Goal: Information Seeking & Learning: Check status

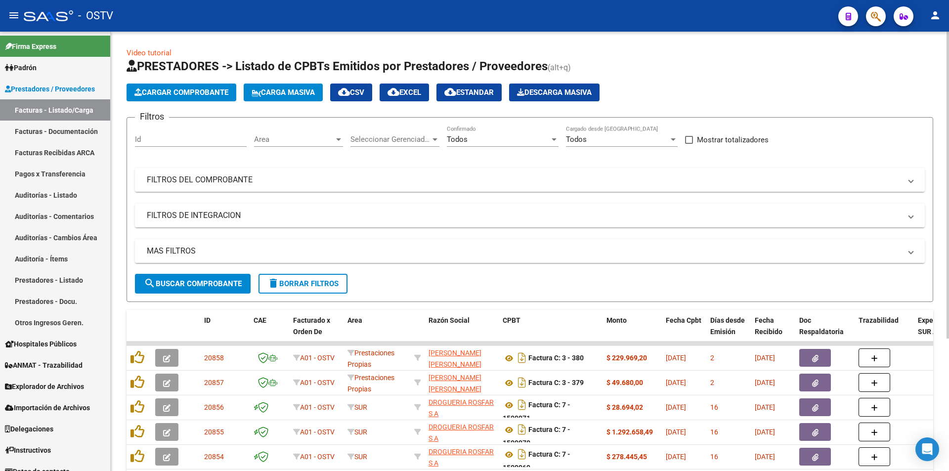
scroll to position [49, 0]
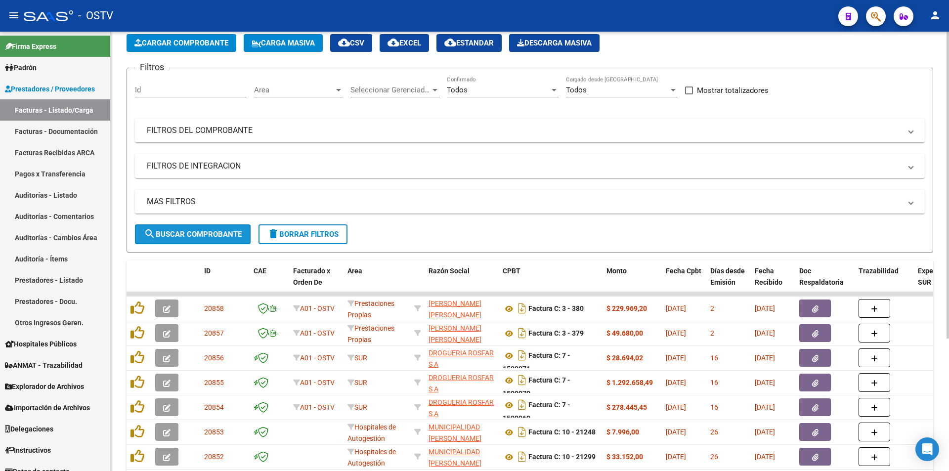
click at [197, 234] on span "search Buscar Comprobante" at bounding box center [193, 234] width 98 height 9
click at [203, 232] on span "search Buscar Comprobante" at bounding box center [193, 234] width 98 height 9
click at [200, 235] on span "search Buscar Comprobante" at bounding box center [193, 234] width 98 height 9
click at [188, 235] on span "search Buscar Comprobante" at bounding box center [193, 234] width 98 height 9
click at [200, 236] on span "search Buscar Comprobante" at bounding box center [193, 234] width 98 height 9
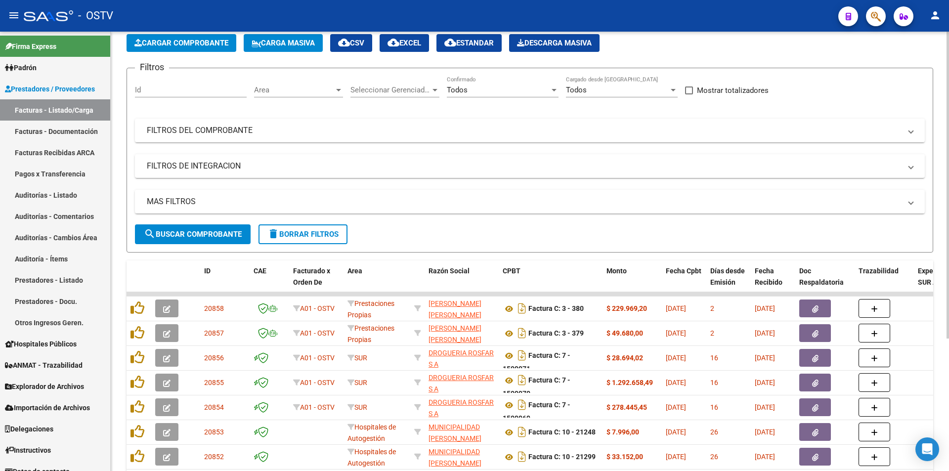
click at [196, 237] on span "search Buscar Comprobante" at bounding box center [193, 234] width 98 height 9
click at [196, 232] on span "search Buscar Comprobante" at bounding box center [193, 234] width 98 height 9
click at [199, 239] on button "search Buscar Comprobante" at bounding box center [193, 234] width 116 height 20
click at [193, 230] on span "search Buscar Comprobante" at bounding box center [193, 234] width 98 height 9
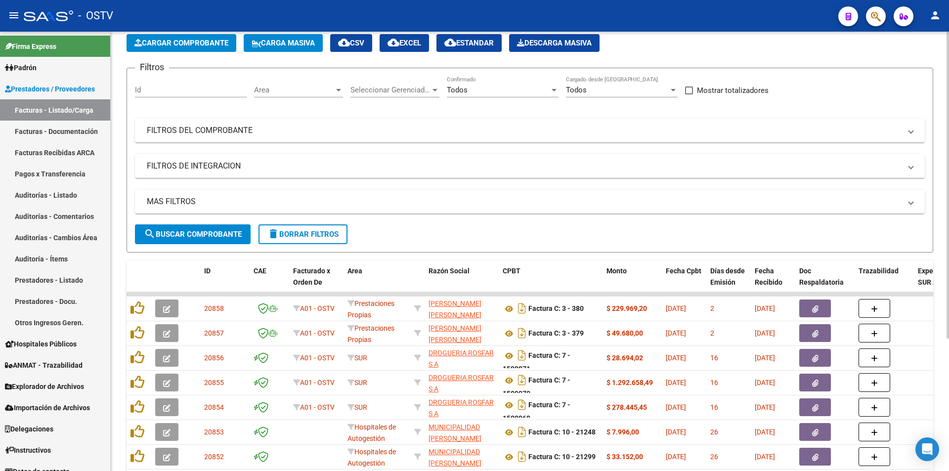
click at [195, 237] on span "search Buscar Comprobante" at bounding box center [193, 234] width 98 height 9
drag, startPoint x: 197, startPoint y: 231, endPoint x: 258, endPoint y: 4, distance: 234.4
click at [197, 231] on span "search Buscar Comprobante" at bounding box center [193, 234] width 98 height 9
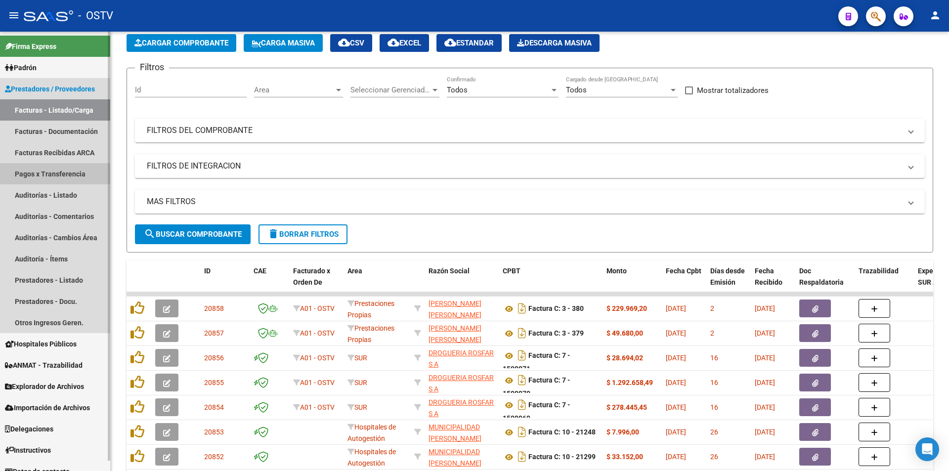
click at [80, 176] on link "Pagos x Transferencia" at bounding box center [55, 173] width 110 height 21
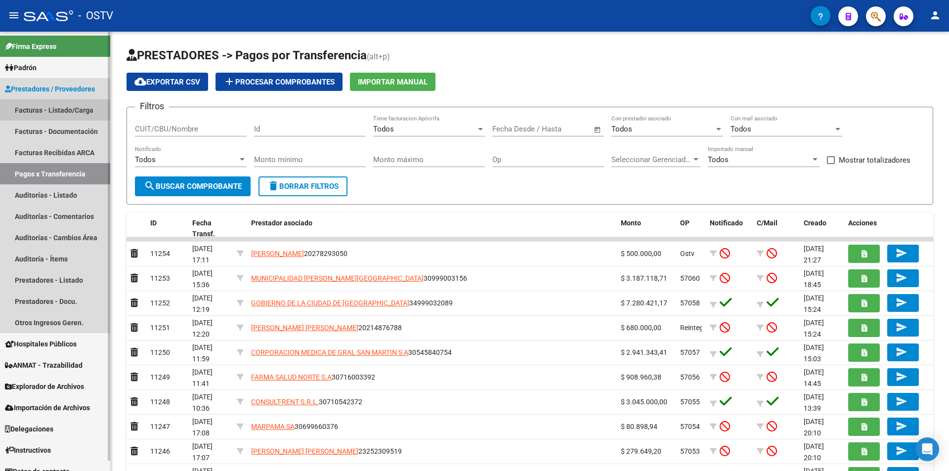
click at [29, 105] on link "Facturas - Listado/Carga" at bounding box center [55, 109] width 110 height 21
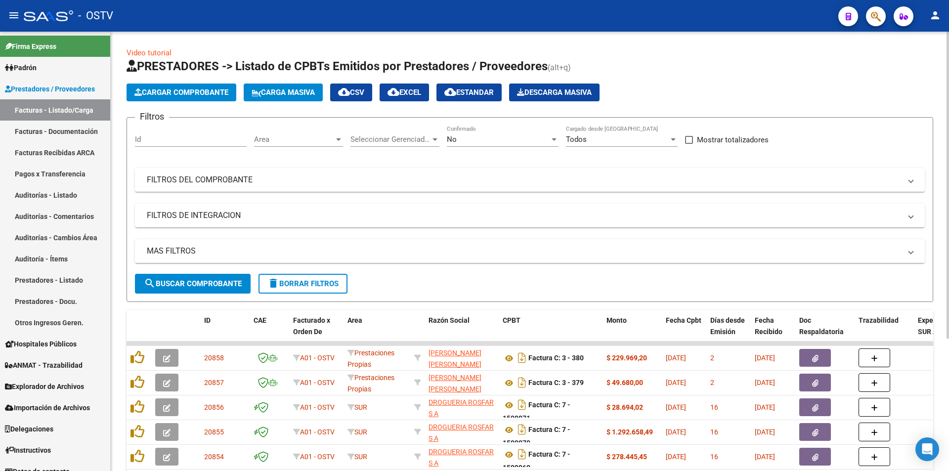
click at [499, 132] on div "No Confirmado" at bounding box center [503, 136] width 112 height 21
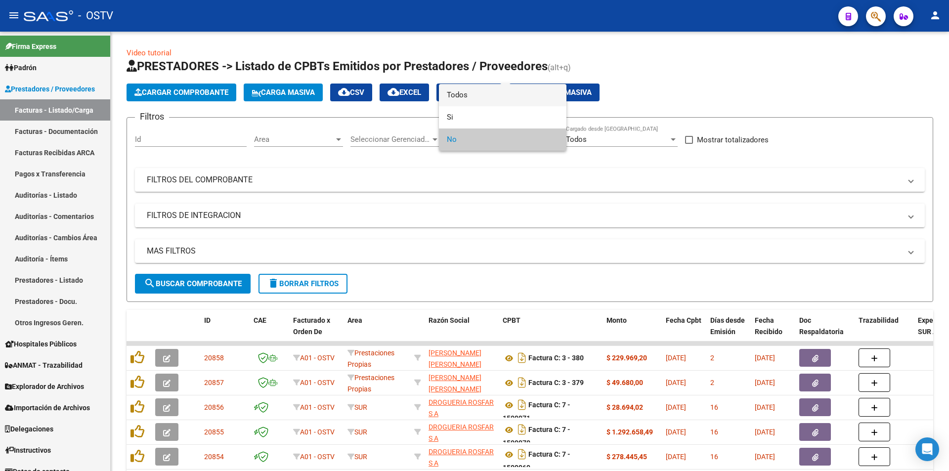
click at [500, 101] on span "Todos" at bounding box center [503, 95] width 112 height 22
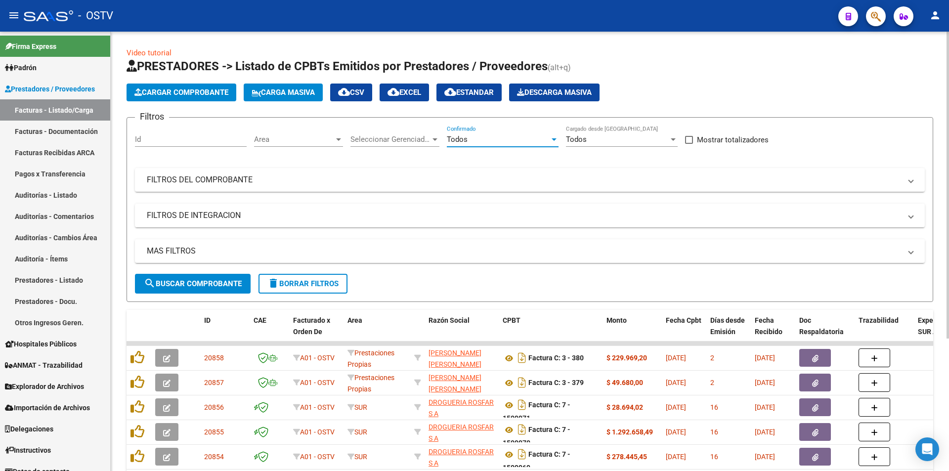
click at [185, 280] on span "search Buscar Comprobante" at bounding box center [193, 283] width 98 height 9
click at [190, 285] on span "search Buscar Comprobante" at bounding box center [193, 283] width 98 height 9
drag, startPoint x: 185, startPoint y: 281, endPoint x: 201, endPoint y: 281, distance: 15.8
click at [185, 281] on span "search Buscar Comprobante" at bounding box center [193, 283] width 98 height 9
click at [194, 282] on span "search Buscar Comprobante" at bounding box center [193, 283] width 98 height 9
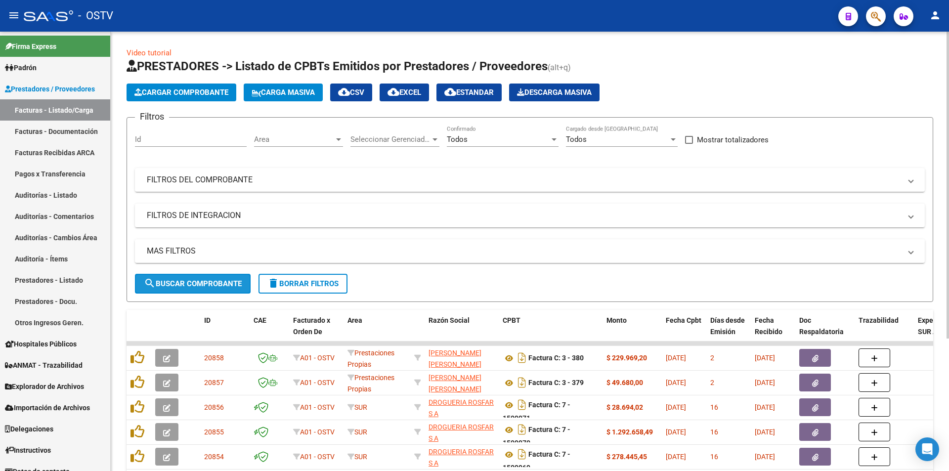
click at [194, 282] on span "search Buscar Comprobante" at bounding box center [193, 283] width 98 height 9
click at [199, 277] on button "search Buscar Comprobante" at bounding box center [193, 284] width 116 height 20
click at [194, 279] on span "search Buscar Comprobante" at bounding box center [193, 283] width 98 height 9
click at [208, 279] on span "search Buscar Comprobante" at bounding box center [193, 283] width 98 height 9
click at [199, 281] on span "search Buscar Comprobante" at bounding box center [193, 283] width 98 height 9
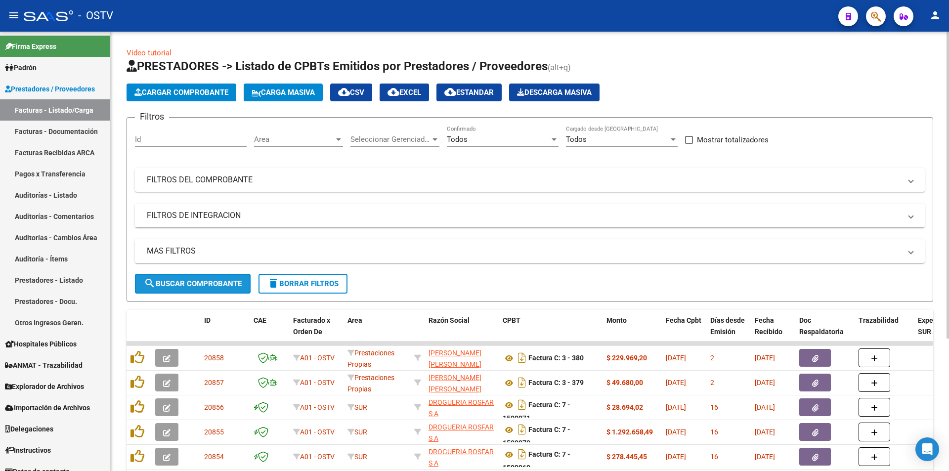
click at [194, 286] on span "search Buscar Comprobante" at bounding box center [193, 283] width 98 height 9
click at [198, 283] on span "search Buscar Comprobante" at bounding box center [193, 283] width 98 height 9
drag, startPoint x: 201, startPoint y: 284, endPoint x: 212, endPoint y: 284, distance: 10.9
click at [202, 284] on span "search Buscar Comprobante" at bounding box center [193, 283] width 98 height 9
click at [195, 280] on span "search Buscar Comprobante" at bounding box center [193, 283] width 98 height 9
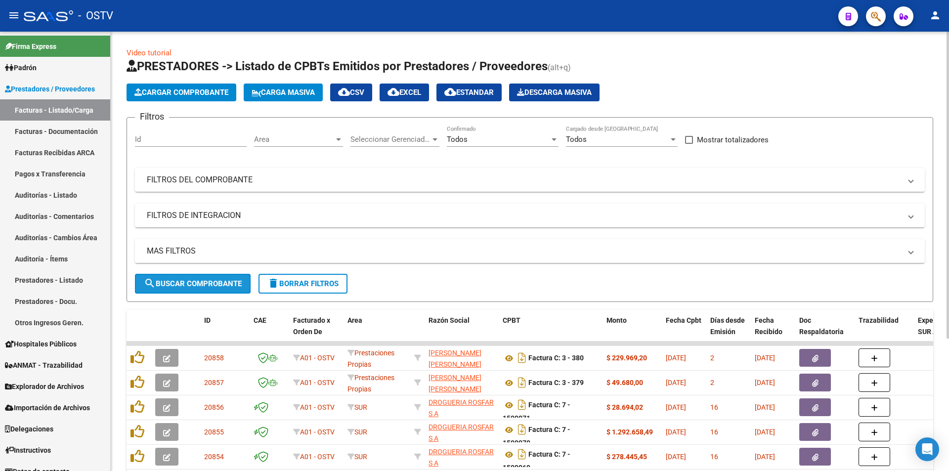
click at [195, 280] on span "search Buscar Comprobante" at bounding box center [193, 283] width 98 height 9
click at [194, 278] on button "search Buscar Comprobante" at bounding box center [193, 284] width 116 height 20
click at [198, 279] on span "search Buscar Comprobante" at bounding box center [193, 283] width 98 height 9
click at [210, 282] on span "search Buscar Comprobante" at bounding box center [193, 283] width 98 height 9
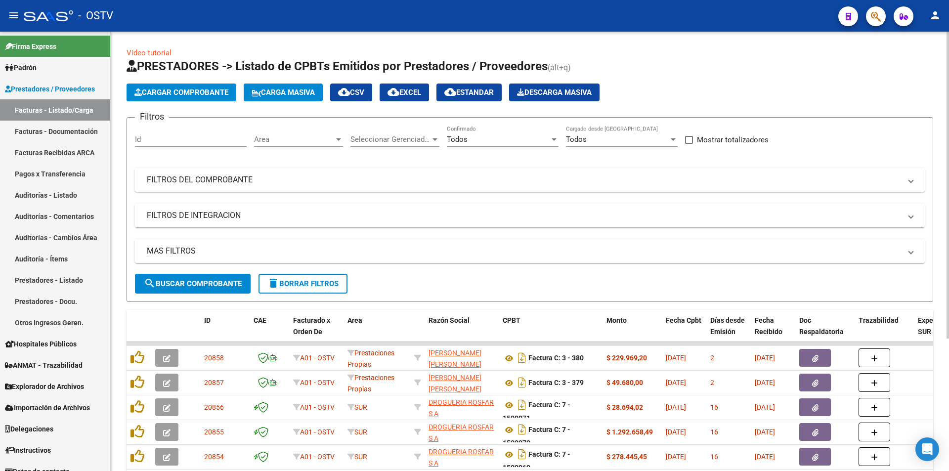
click at [199, 285] on span "search Buscar Comprobante" at bounding box center [193, 283] width 98 height 9
click at [193, 283] on span "search Buscar Comprobante" at bounding box center [193, 283] width 98 height 9
click at [194, 278] on button "search Buscar Comprobante" at bounding box center [193, 284] width 116 height 20
click at [196, 282] on span "search Buscar Comprobante" at bounding box center [193, 283] width 98 height 9
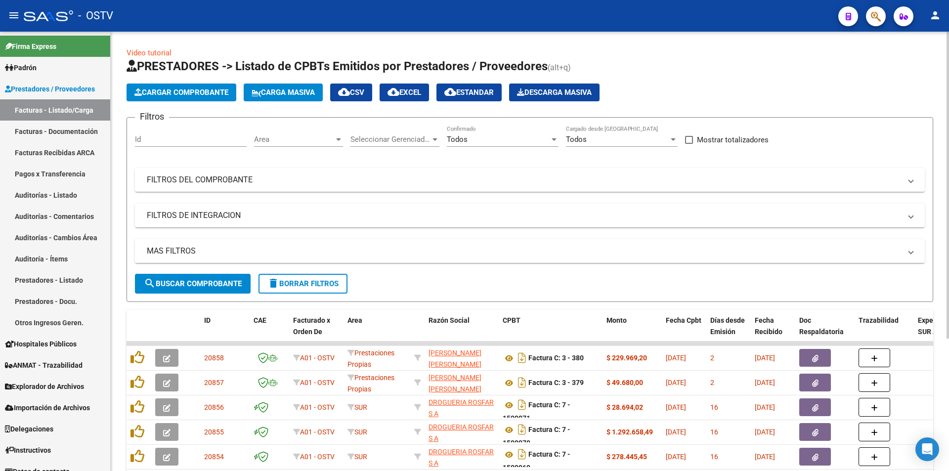
click at [197, 277] on button "search Buscar Comprobante" at bounding box center [193, 284] width 116 height 20
click at [203, 295] on form "Filtros Id Area Area Seleccionar Gerenciador Seleccionar Gerenciador Todos Conf…" at bounding box center [530, 209] width 807 height 185
click at [202, 285] on span "search Buscar Comprobante" at bounding box center [193, 283] width 98 height 9
click at [187, 285] on span "search Buscar Comprobante" at bounding box center [193, 283] width 98 height 9
click at [205, 289] on button "search Buscar Comprobante" at bounding box center [193, 284] width 116 height 20
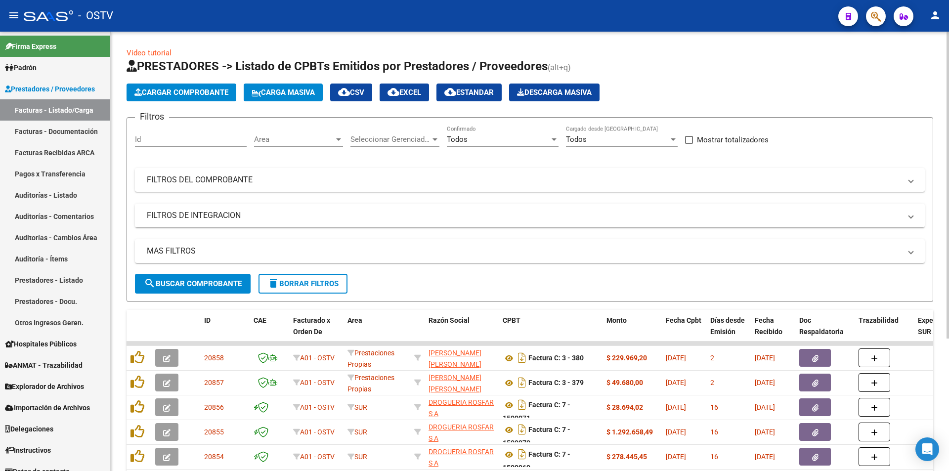
click at [193, 278] on button "search Buscar Comprobante" at bounding box center [193, 284] width 116 height 20
click at [193, 283] on span "search Buscar Comprobante" at bounding box center [193, 283] width 98 height 9
click at [194, 278] on button "search Buscar Comprobante" at bounding box center [193, 284] width 116 height 20
click at [196, 283] on span "search Buscar Comprobante" at bounding box center [193, 283] width 98 height 9
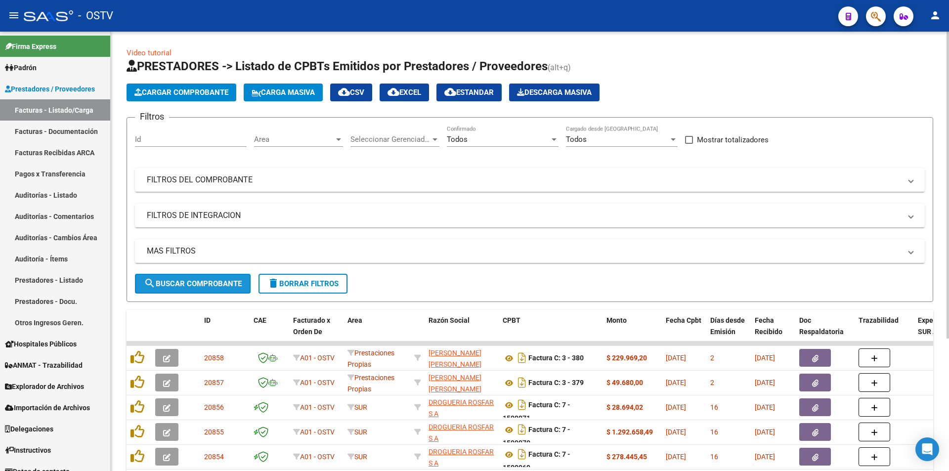
click at [196, 283] on span "search Buscar Comprobante" at bounding box center [193, 283] width 98 height 9
click at [196, 284] on span "search Buscar Comprobante" at bounding box center [193, 283] width 98 height 9
click at [190, 284] on span "search Buscar Comprobante" at bounding box center [193, 283] width 98 height 9
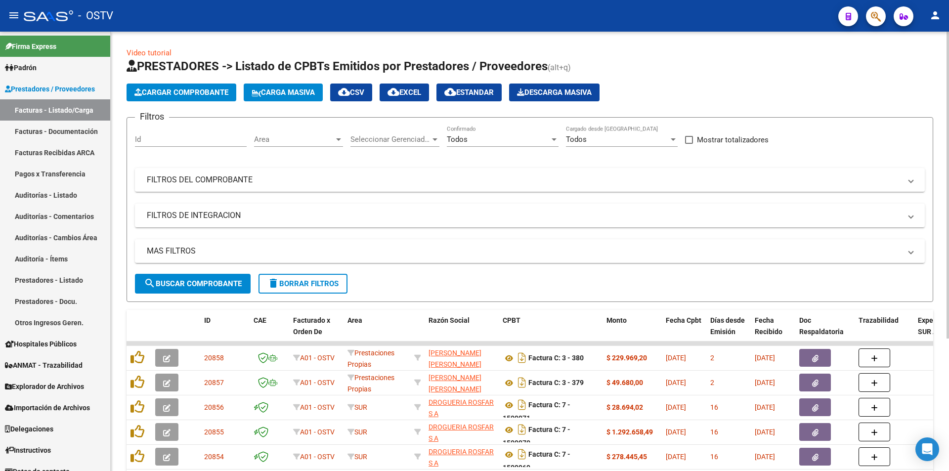
click at [201, 280] on span "search Buscar Comprobante" at bounding box center [193, 283] width 98 height 9
click at [194, 282] on span "search Buscar Comprobante" at bounding box center [193, 283] width 98 height 9
click at [200, 281] on span "search Buscar Comprobante" at bounding box center [193, 283] width 98 height 9
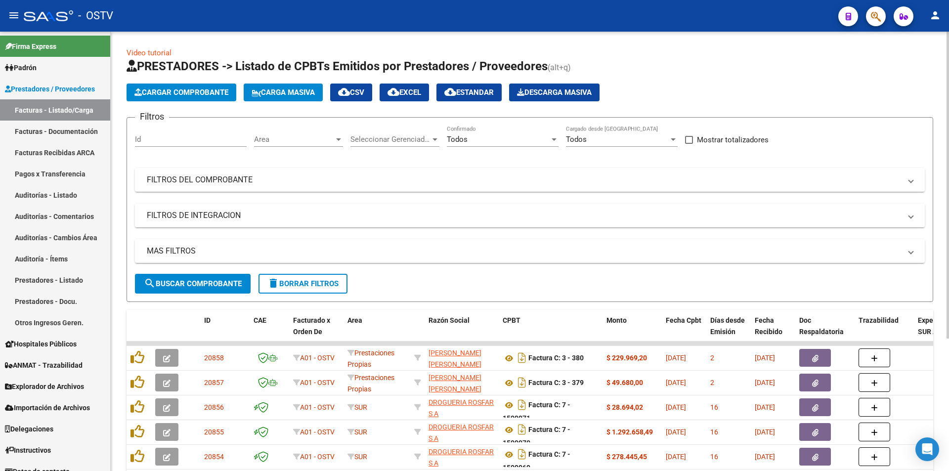
click at [200, 281] on span "search Buscar Comprobante" at bounding box center [193, 283] width 98 height 9
click at [198, 277] on button "search Buscar Comprobante" at bounding box center [193, 284] width 116 height 20
click at [195, 279] on span "search Buscar Comprobante" at bounding box center [193, 283] width 98 height 9
click at [195, 280] on span "search Buscar Comprobante" at bounding box center [193, 283] width 98 height 9
click at [198, 285] on span "search Buscar Comprobante" at bounding box center [193, 283] width 98 height 9
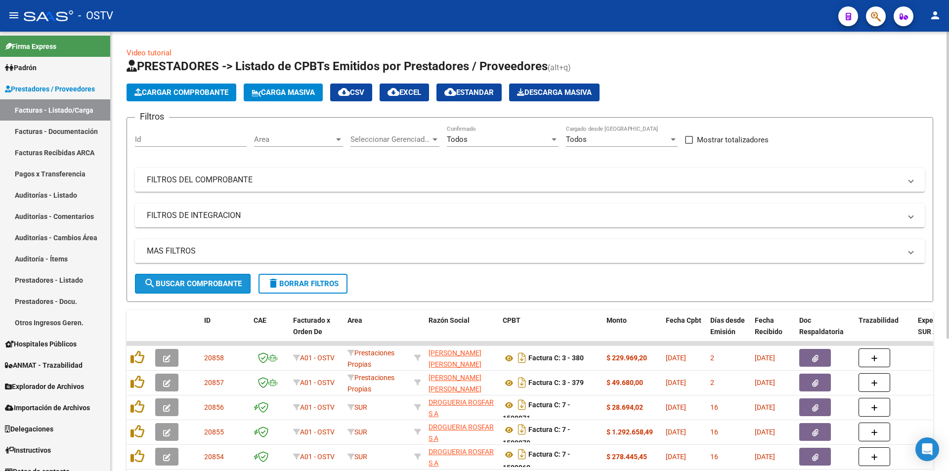
click at [194, 279] on span "search Buscar Comprobante" at bounding box center [193, 283] width 98 height 9
click at [188, 285] on span "search Buscar Comprobante" at bounding box center [193, 283] width 98 height 9
click at [190, 283] on span "search Buscar Comprobante" at bounding box center [193, 283] width 98 height 9
click at [197, 293] on button "search Buscar Comprobante" at bounding box center [193, 284] width 116 height 20
click at [198, 278] on button "search Buscar Comprobante" at bounding box center [193, 284] width 116 height 20
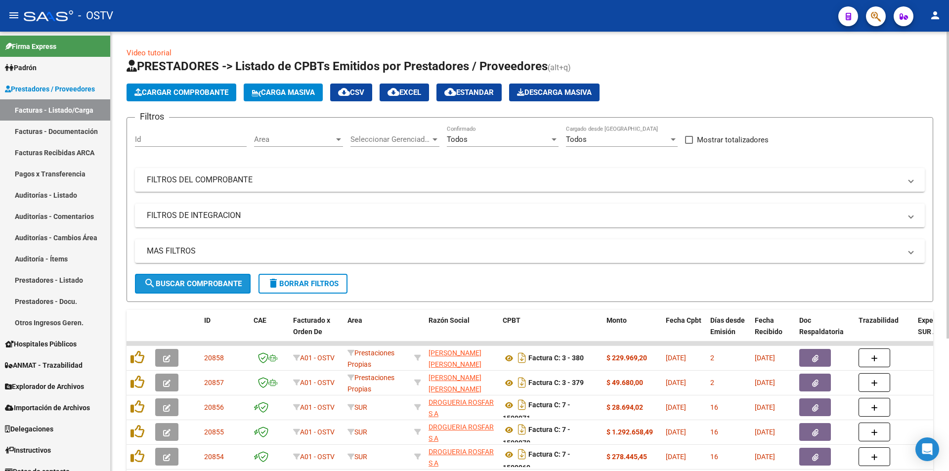
click at [196, 285] on span "search Buscar Comprobante" at bounding box center [193, 283] width 98 height 9
click at [193, 285] on span "search Buscar Comprobante" at bounding box center [193, 283] width 98 height 9
click at [218, 284] on span "search Buscar Comprobante" at bounding box center [193, 283] width 98 height 9
click at [205, 286] on span "search Buscar Comprobante" at bounding box center [193, 283] width 98 height 9
click at [208, 285] on span "search Buscar Comprobante" at bounding box center [193, 283] width 98 height 9
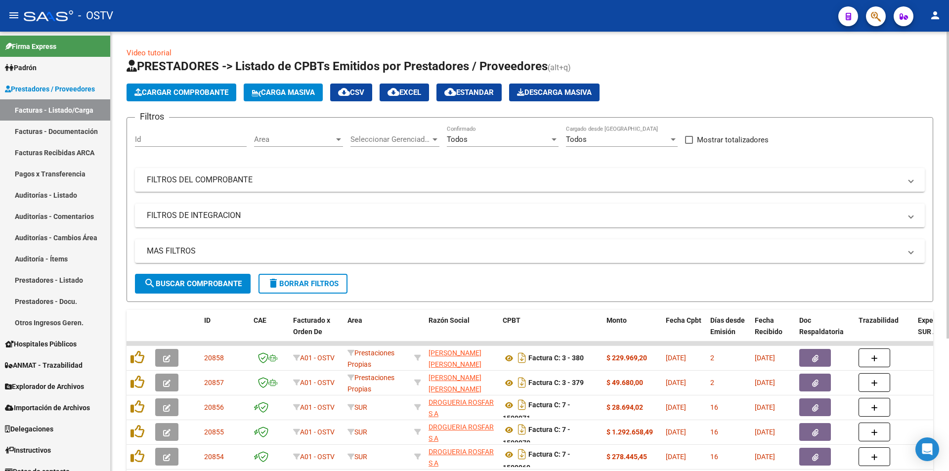
click at [184, 285] on span "search Buscar Comprobante" at bounding box center [193, 283] width 98 height 9
click at [193, 281] on span "search Buscar Comprobante" at bounding box center [193, 283] width 98 height 9
click at [193, 280] on span "search Buscar Comprobante" at bounding box center [193, 283] width 98 height 9
click at [202, 276] on button "search Buscar Comprobante" at bounding box center [193, 284] width 116 height 20
click at [213, 280] on span "search Buscar Comprobante" at bounding box center [193, 283] width 98 height 9
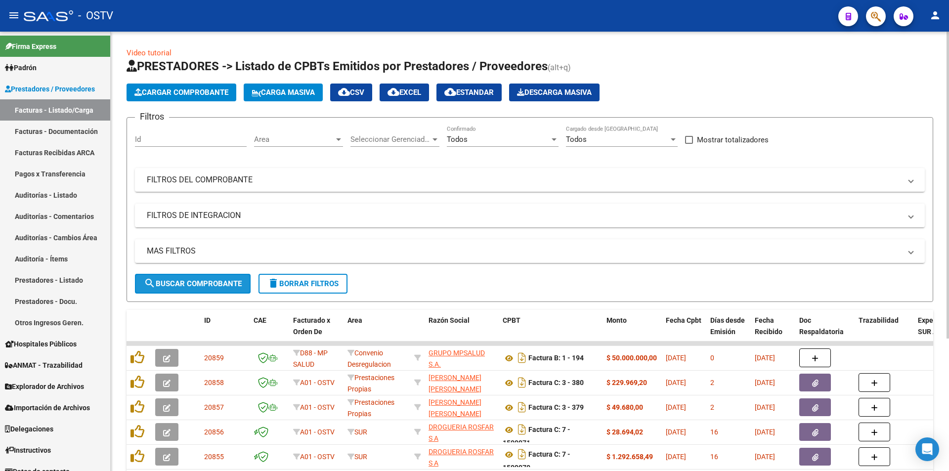
click at [194, 279] on span "search Buscar Comprobante" at bounding box center [193, 283] width 98 height 9
click at [202, 286] on span "search Buscar Comprobante" at bounding box center [193, 283] width 98 height 9
click at [202, 284] on span "search Buscar Comprobante" at bounding box center [193, 283] width 98 height 9
click at [188, 279] on span "search Buscar Comprobante" at bounding box center [193, 283] width 98 height 9
click at [190, 284] on span "search Buscar Comprobante" at bounding box center [193, 283] width 98 height 9
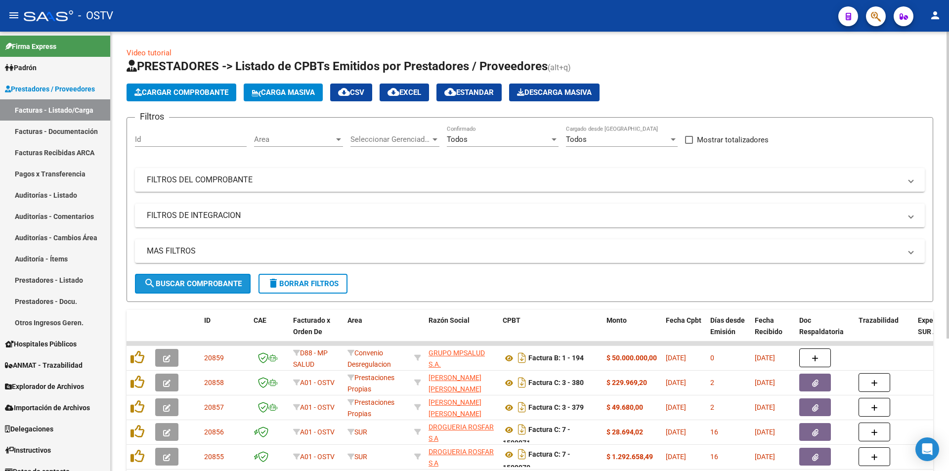
click at [196, 287] on span "search Buscar Comprobante" at bounding box center [193, 283] width 98 height 9
click at [198, 281] on span "search Buscar Comprobante" at bounding box center [193, 283] width 98 height 9
click at [197, 281] on span "search Buscar Comprobante" at bounding box center [193, 283] width 98 height 9
click at [173, 279] on span "search Buscar Comprobante" at bounding box center [193, 283] width 98 height 9
click at [204, 277] on button "search Buscar Comprobante" at bounding box center [193, 284] width 116 height 20
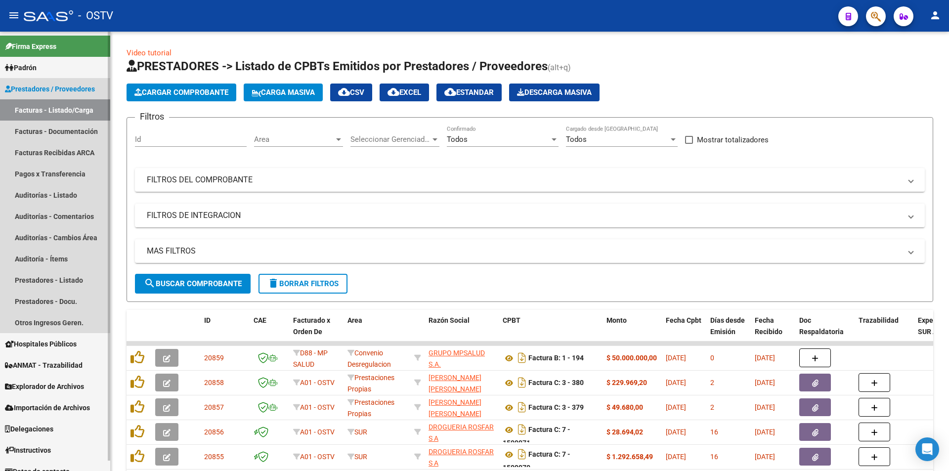
click at [49, 105] on link "Facturas - Listado/Carga" at bounding box center [55, 109] width 110 height 21
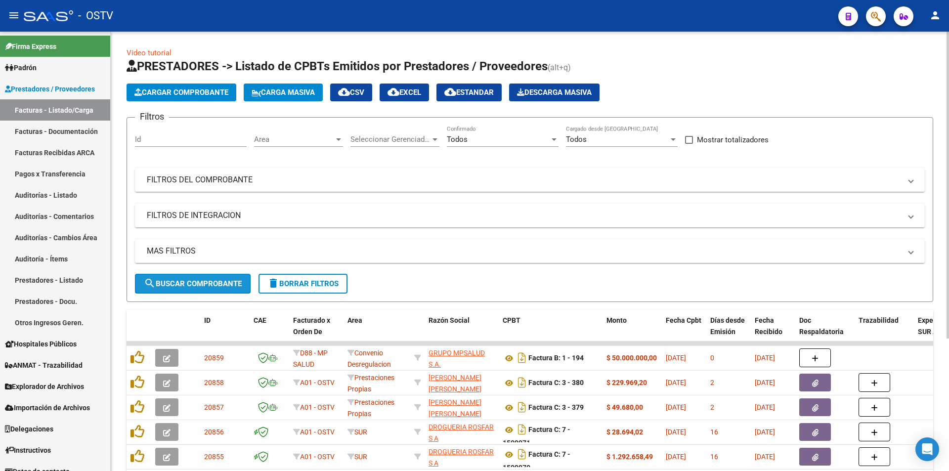
click at [199, 278] on button "search Buscar Comprobante" at bounding box center [193, 284] width 116 height 20
click at [188, 288] on span "search Buscar Comprobante" at bounding box center [193, 283] width 98 height 9
click at [190, 284] on span "search Buscar Comprobante" at bounding box center [193, 283] width 98 height 9
click at [202, 281] on span "search Buscar Comprobante" at bounding box center [193, 283] width 98 height 9
click at [199, 279] on span "search Buscar Comprobante" at bounding box center [193, 283] width 98 height 9
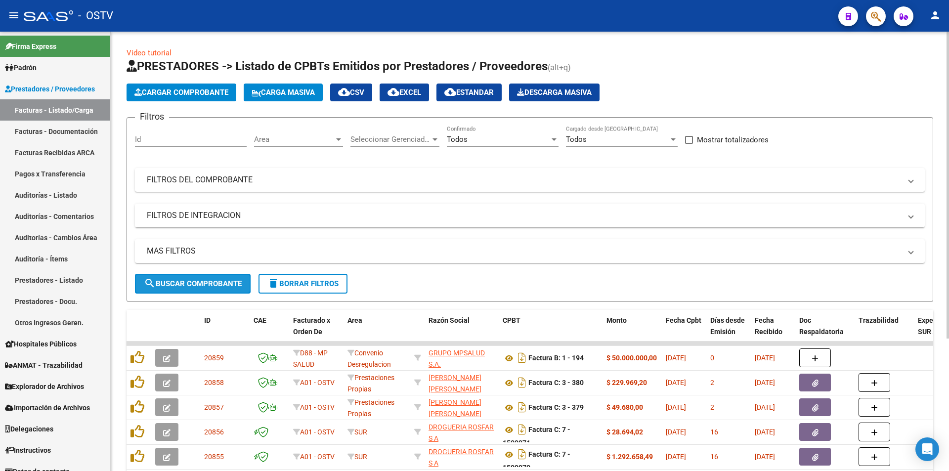
click at [199, 279] on span "search Buscar Comprobante" at bounding box center [193, 283] width 98 height 9
click at [194, 282] on span "search Buscar Comprobante" at bounding box center [193, 283] width 98 height 9
click at [191, 277] on button "search Buscar Comprobante" at bounding box center [193, 284] width 116 height 20
click at [194, 282] on span "search Buscar Comprobante" at bounding box center [193, 283] width 98 height 9
click at [197, 283] on span "search Buscar Comprobante" at bounding box center [193, 283] width 98 height 9
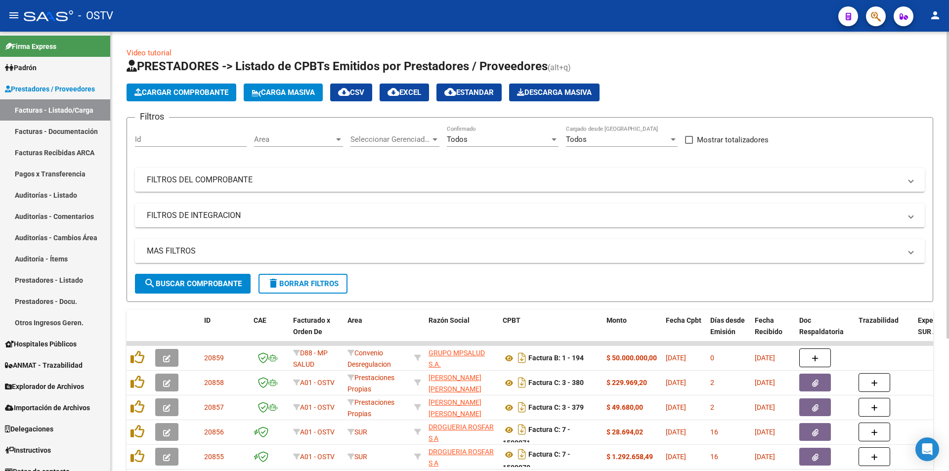
click at [215, 282] on span "search Buscar Comprobante" at bounding box center [193, 283] width 98 height 9
click at [201, 280] on span "search Buscar Comprobante" at bounding box center [193, 283] width 98 height 9
click at [197, 281] on span "search Buscar Comprobante" at bounding box center [193, 283] width 98 height 9
click at [193, 279] on span "search Buscar Comprobante" at bounding box center [193, 283] width 98 height 9
click at [193, 280] on span "search Buscar Comprobante" at bounding box center [193, 283] width 98 height 9
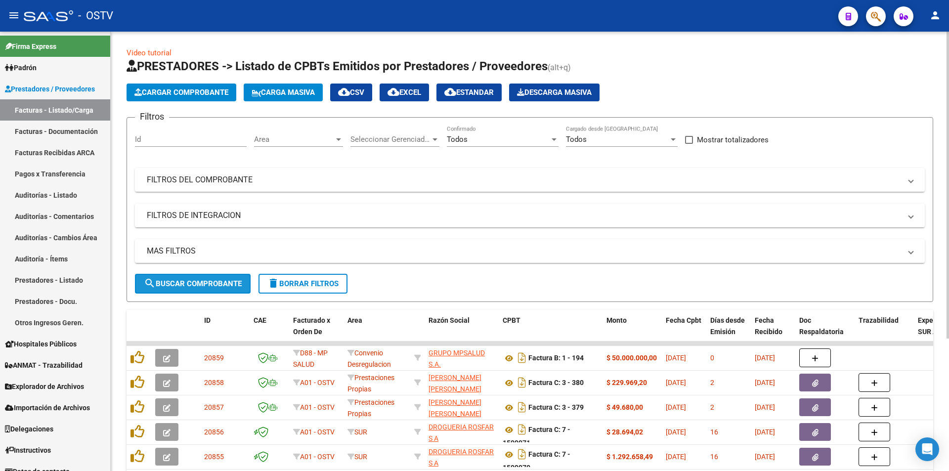
click at [195, 281] on span "search Buscar Comprobante" at bounding box center [193, 283] width 98 height 9
click at [198, 278] on button "search Buscar Comprobante" at bounding box center [193, 284] width 116 height 20
click at [195, 284] on span "search Buscar Comprobante" at bounding box center [193, 283] width 98 height 9
click at [197, 279] on span "search Buscar Comprobante" at bounding box center [193, 283] width 98 height 9
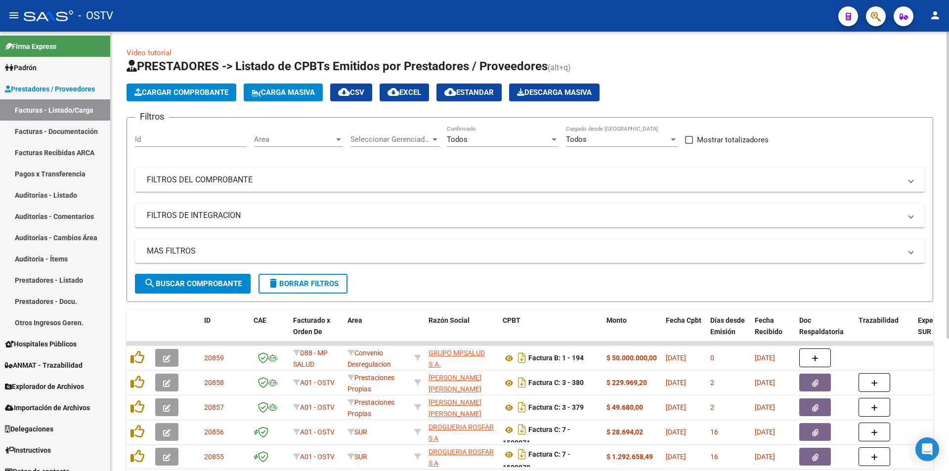
click at [197, 278] on button "search Buscar Comprobante" at bounding box center [193, 284] width 116 height 20
click at [198, 283] on span "search Buscar Comprobante" at bounding box center [193, 283] width 98 height 9
click at [197, 283] on span "search Buscar Comprobante" at bounding box center [193, 283] width 98 height 9
click at [195, 278] on button "search Buscar Comprobante" at bounding box center [193, 284] width 116 height 20
click at [192, 280] on span "search Buscar Comprobante" at bounding box center [193, 283] width 98 height 9
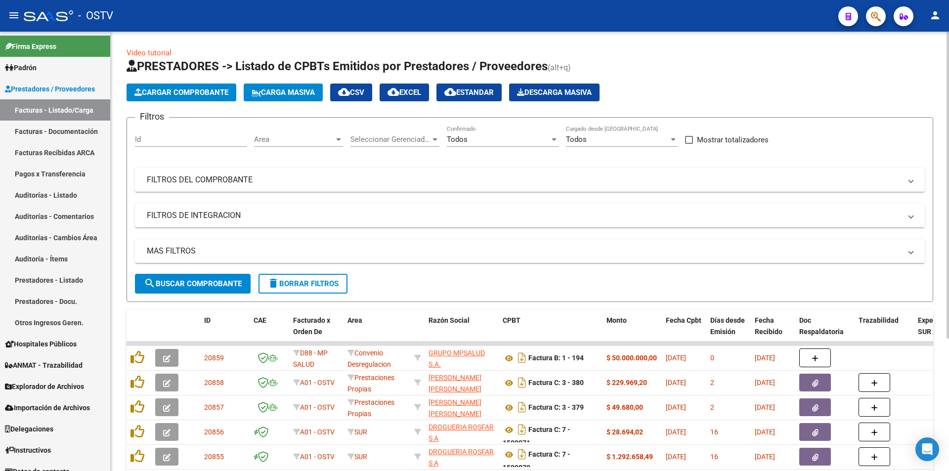
click at [192, 280] on span "search Buscar Comprobante" at bounding box center [193, 283] width 98 height 9
click at [205, 276] on button "search Buscar Comprobante" at bounding box center [193, 284] width 116 height 20
click at [197, 283] on span "search Buscar Comprobante" at bounding box center [193, 283] width 98 height 9
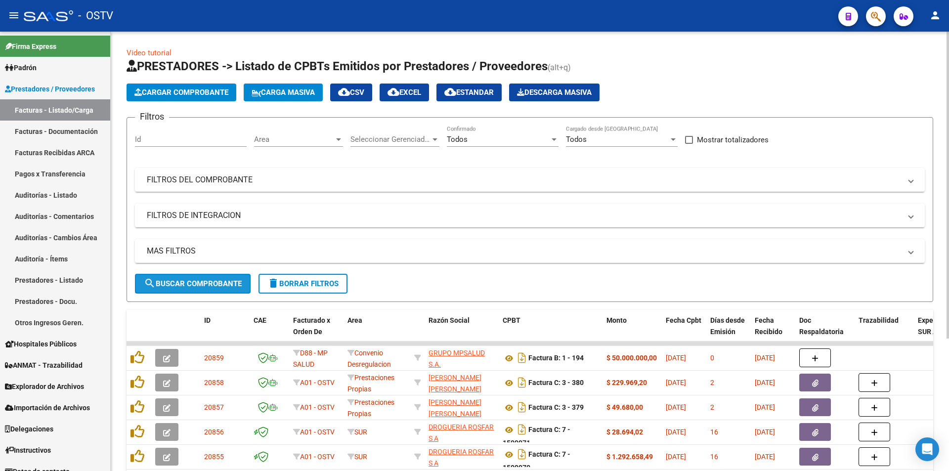
click at [190, 279] on span "search Buscar Comprobante" at bounding box center [193, 283] width 98 height 9
click at [196, 279] on span "search Buscar Comprobante" at bounding box center [193, 283] width 98 height 9
click at [194, 281] on span "search Buscar Comprobante" at bounding box center [193, 283] width 98 height 9
click at [186, 283] on span "search Buscar Comprobante" at bounding box center [193, 283] width 98 height 9
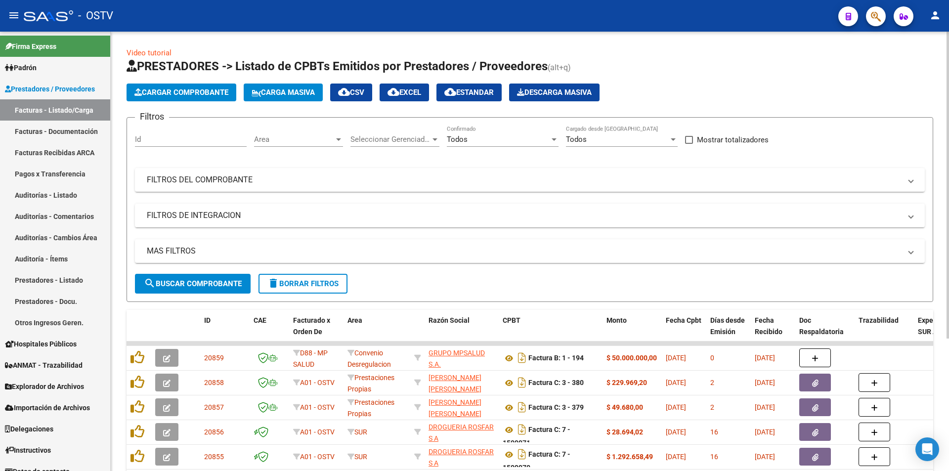
click at [187, 283] on span "search Buscar Comprobante" at bounding box center [193, 283] width 98 height 9
click at [193, 280] on span "search Buscar Comprobante" at bounding box center [193, 283] width 98 height 9
click at [196, 279] on span "search Buscar Comprobante" at bounding box center [193, 283] width 98 height 9
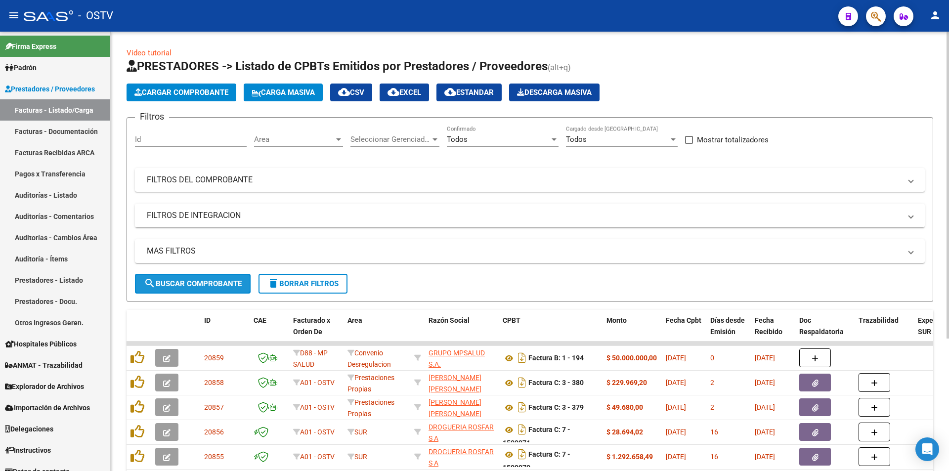
click at [196, 285] on span "search Buscar Comprobante" at bounding box center [193, 283] width 98 height 9
click at [189, 281] on span "search Buscar Comprobante" at bounding box center [193, 283] width 98 height 9
click at [190, 282] on span "search Buscar Comprobante" at bounding box center [193, 283] width 98 height 9
click at [195, 279] on span "search Buscar Comprobante" at bounding box center [193, 283] width 98 height 9
click at [196, 280] on span "search Buscar Comprobante" at bounding box center [193, 283] width 98 height 9
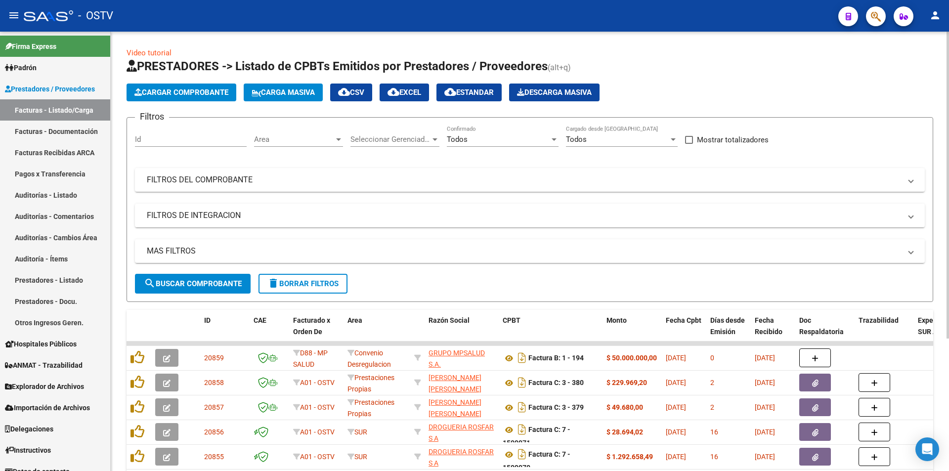
click at [192, 282] on span "search Buscar Comprobante" at bounding box center [193, 283] width 98 height 9
click at [190, 279] on span "search Buscar Comprobante" at bounding box center [193, 283] width 98 height 9
click at [196, 284] on span "search Buscar Comprobante" at bounding box center [193, 283] width 98 height 9
click at [204, 283] on span "search Buscar Comprobante" at bounding box center [193, 283] width 98 height 9
click at [186, 290] on button "search Buscar Comprobante" at bounding box center [193, 284] width 116 height 20
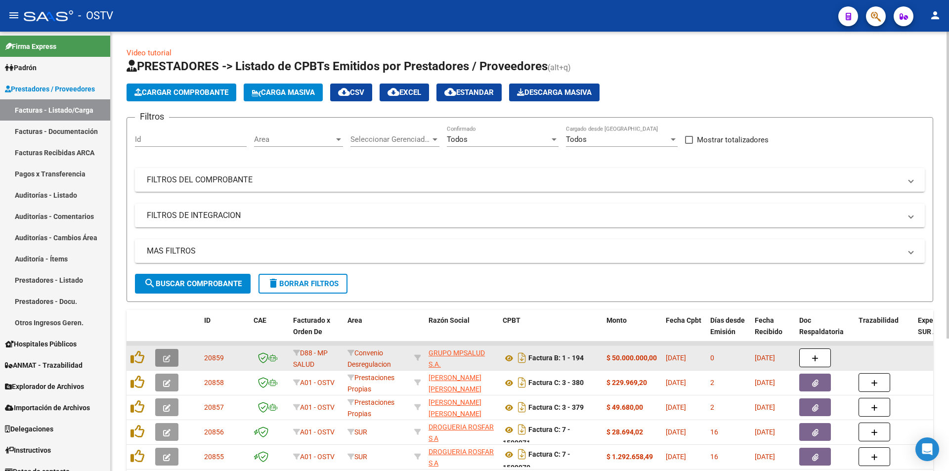
click at [171, 355] on button "button" at bounding box center [166, 358] width 23 height 18
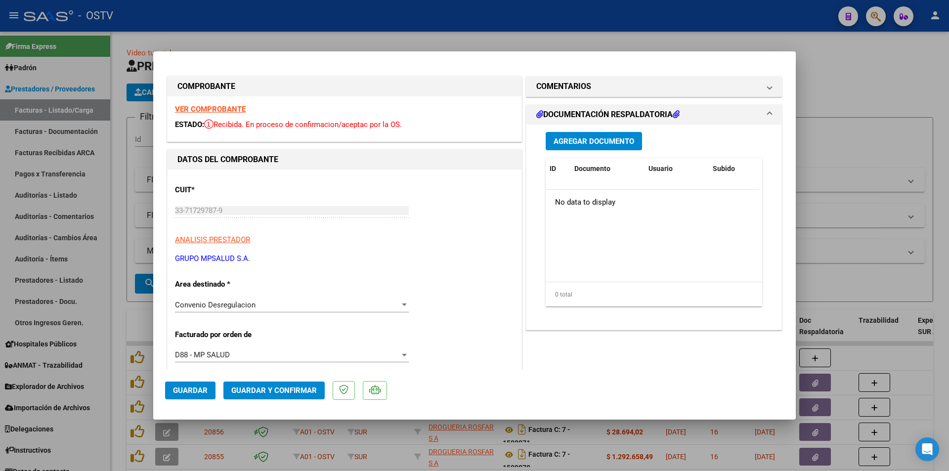
click at [231, 114] on strong "VER COMPROBANTE" at bounding box center [210, 109] width 71 height 9
click at [119, 190] on div at bounding box center [474, 235] width 949 height 471
type input "$ 0,00"
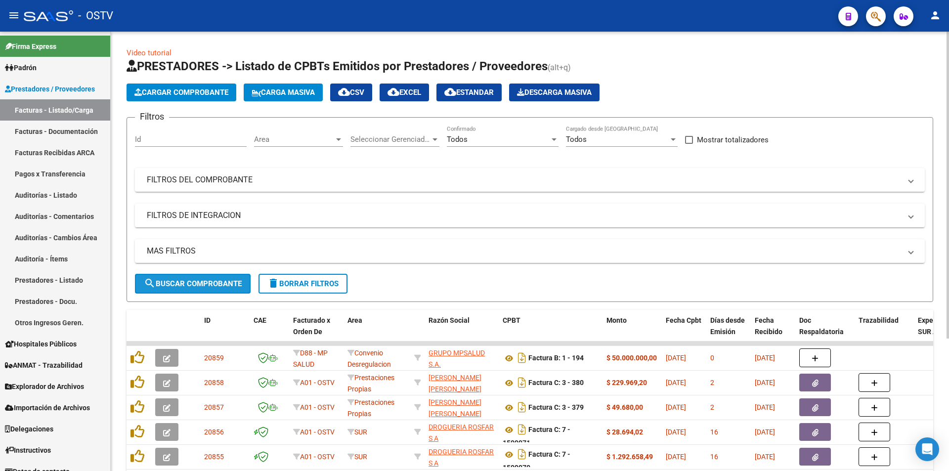
click at [189, 286] on span "search Buscar Comprobante" at bounding box center [193, 283] width 98 height 9
click at [192, 285] on span "search Buscar Comprobante" at bounding box center [193, 283] width 98 height 9
click at [201, 277] on button "search Buscar Comprobante" at bounding box center [193, 284] width 116 height 20
click at [203, 280] on span "search Buscar Comprobante" at bounding box center [193, 283] width 98 height 9
click at [197, 281] on span "search Buscar Comprobante" at bounding box center [193, 283] width 98 height 9
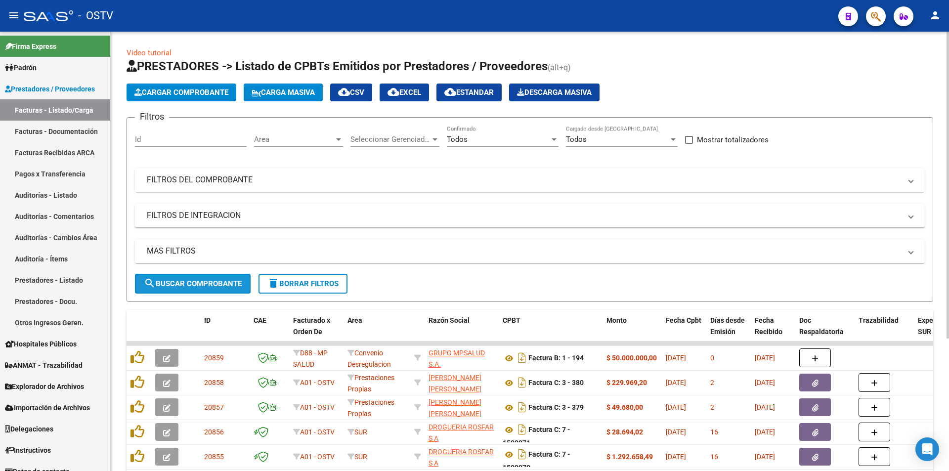
click at [191, 281] on span "search Buscar Comprobante" at bounding box center [193, 283] width 98 height 9
click at [202, 292] on button "search Buscar Comprobante" at bounding box center [193, 284] width 116 height 20
click at [203, 283] on span "search Buscar Comprobante" at bounding box center [193, 283] width 98 height 9
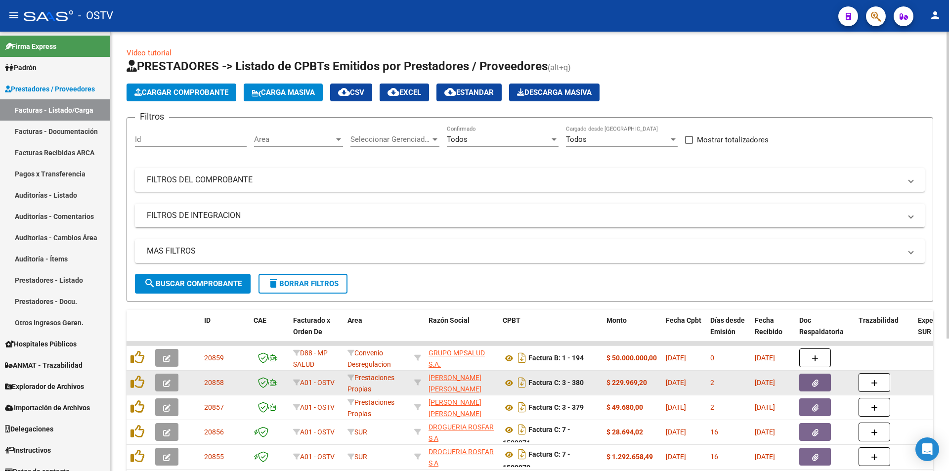
click at [165, 382] on icon "button" at bounding box center [166, 383] width 7 height 7
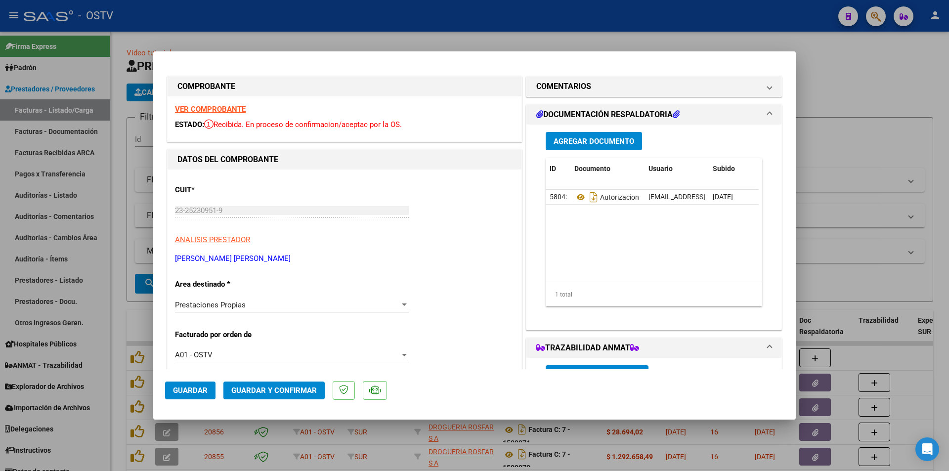
click at [781, 33] on div at bounding box center [474, 235] width 949 height 471
type input "$ 0,00"
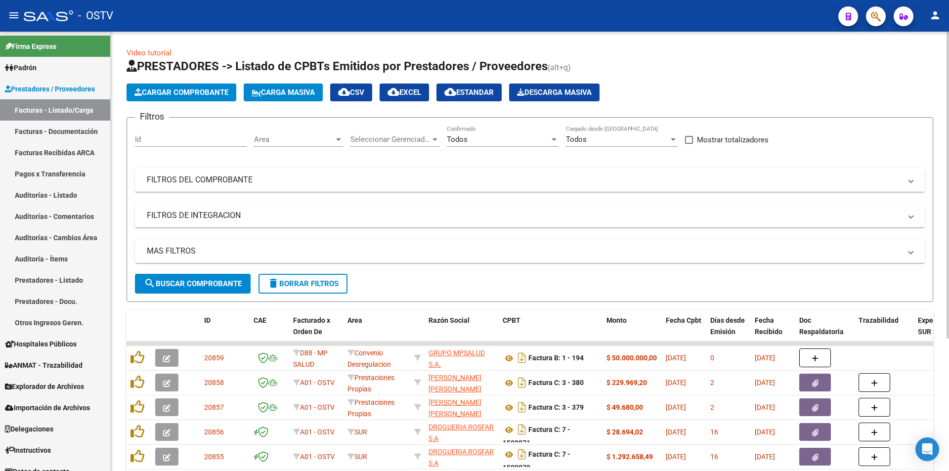
click at [202, 281] on span "search Buscar Comprobante" at bounding box center [193, 283] width 98 height 9
click at [193, 279] on span "search Buscar Comprobante" at bounding box center [193, 283] width 98 height 9
click at [193, 280] on span "search Buscar Comprobante" at bounding box center [193, 283] width 98 height 9
click at [205, 280] on span "search Buscar Comprobante" at bounding box center [193, 283] width 98 height 9
click at [192, 285] on span "search Buscar Comprobante" at bounding box center [193, 283] width 98 height 9
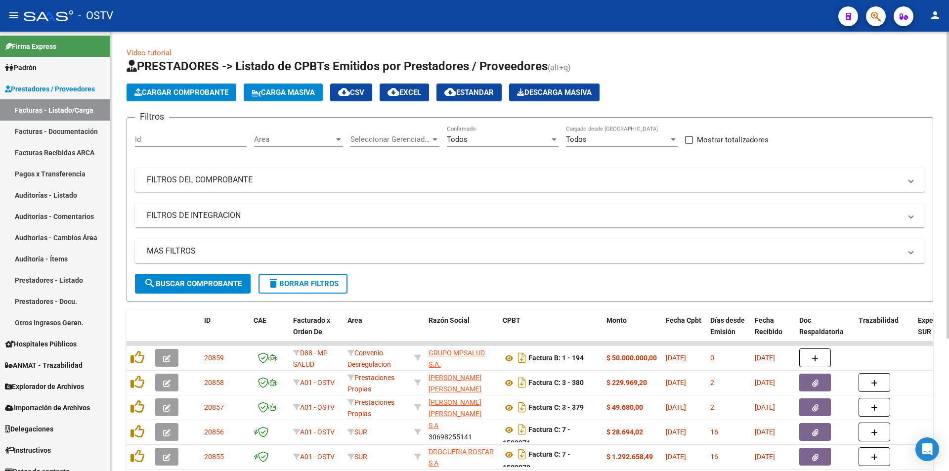
click at [205, 280] on span "search Buscar Comprobante" at bounding box center [193, 283] width 98 height 9
click at [196, 280] on span "search Buscar Comprobante" at bounding box center [193, 283] width 98 height 9
click at [194, 280] on span "search Buscar Comprobante" at bounding box center [193, 283] width 98 height 9
click at [197, 283] on span "search Buscar Comprobante" at bounding box center [193, 283] width 98 height 9
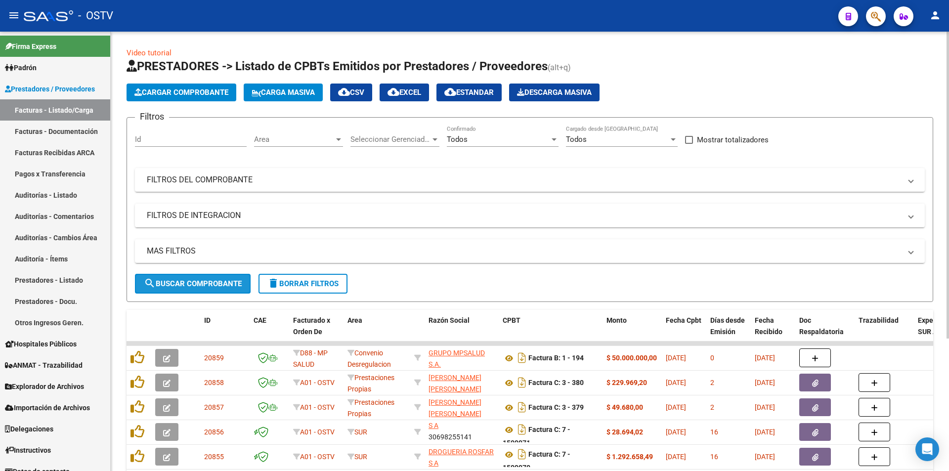
click at [196, 276] on button "search Buscar Comprobante" at bounding box center [193, 284] width 116 height 20
click at [196, 277] on button "search Buscar Comprobante" at bounding box center [193, 284] width 116 height 20
click at [196, 278] on button "search Buscar Comprobante" at bounding box center [193, 284] width 116 height 20
click at [190, 289] on button "search Buscar Comprobante" at bounding box center [193, 284] width 116 height 20
click at [196, 284] on span "search Buscar Comprobante" at bounding box center [193, 283] width 98 height 9
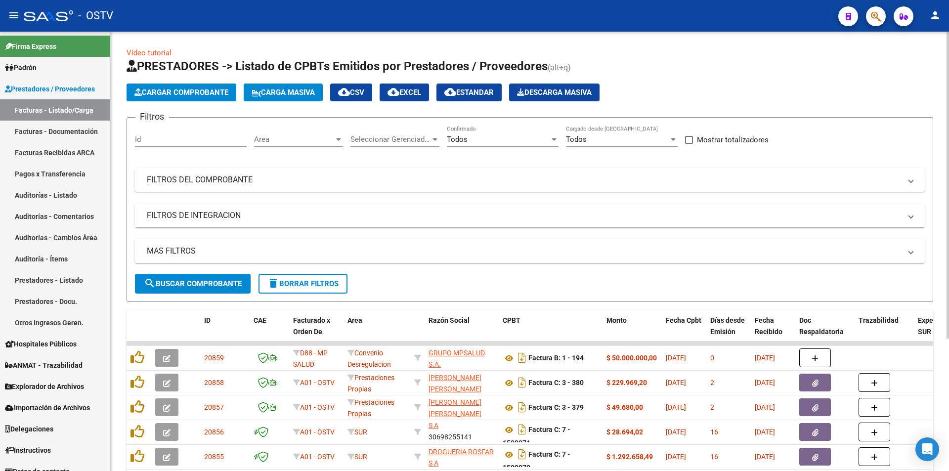
click at [197, 284] on span "search Buscar Comprobante" at bounding box center [193, 283] width 98 height 9
click at [194, 283] on span "search Buscar Comprobante" at bounding box center [193, 283] width 98 height 9
click at [191, 283] on span "search Buscar Comprobante" at bounding box center [193, 283] width 98 height 9
click at [197, 283] on span "search Buscar Comprobante" at bounding box center [193, 283] width 98 height 9
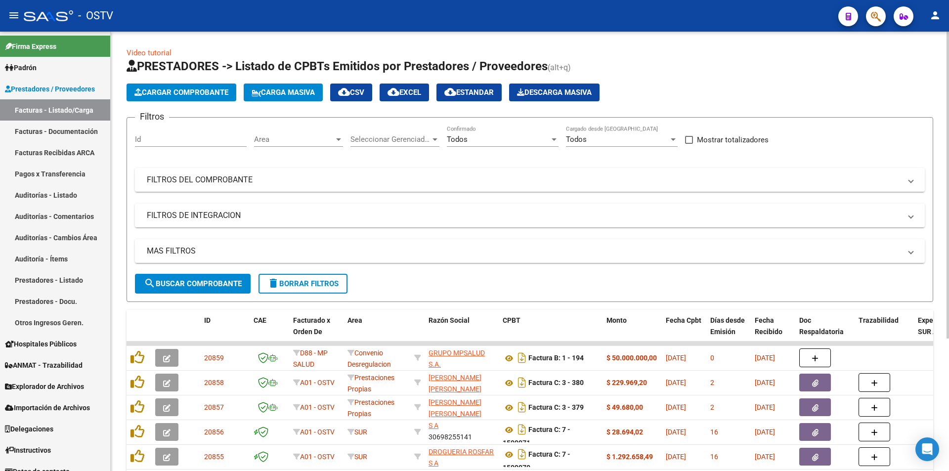
click at [204, 281] on span "search Buscar Comprobante" at bounding box center [193, 283] width 98 height 9
click at [194, 291] on button "search Buscar Comprobante" at bounding box center [193, 284] width 116 height 20
click at [198, 285] on span "search Buscar Comprobante" at bounding box center [193, 283] width 98 height 9
click at [197, 275] on button "search Buscar Comprobante" at bounding box center [193, 284] width 116 height 20
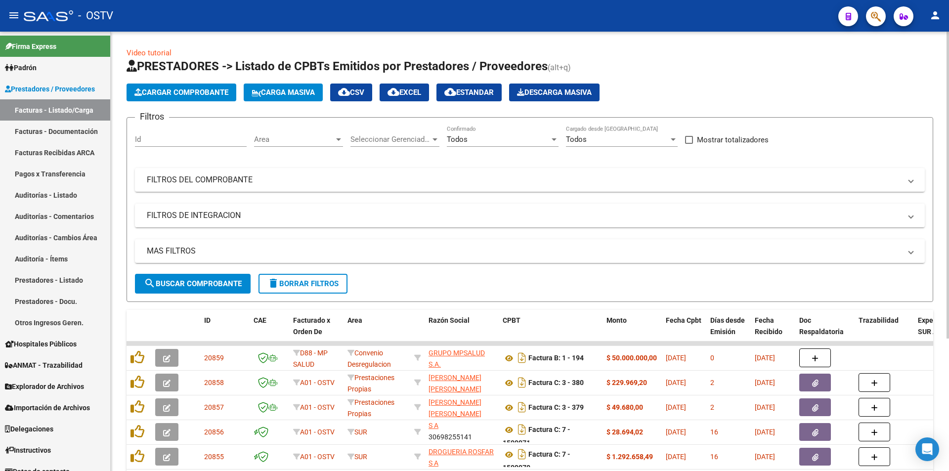
click at [197, 275] on button "search Buscar Comprobante" at bounding box center [193, 284] width 116 height 20
click at [204, 280] on span "search Buscar Comprobante" at bounding box center [193, 283] width 98 height 9
click at [198, 284] on span "search Buscar Comprobante" at bounding box center [193, 283] width 98 height 9
click at [199, 281] on span "search Buscar Comprobante" at bounding box center [193, 283] width 98 height 9
click at [196, 285] on span "search Buscar Comprobante" at bounding box center [193, 283] width 98 height 9
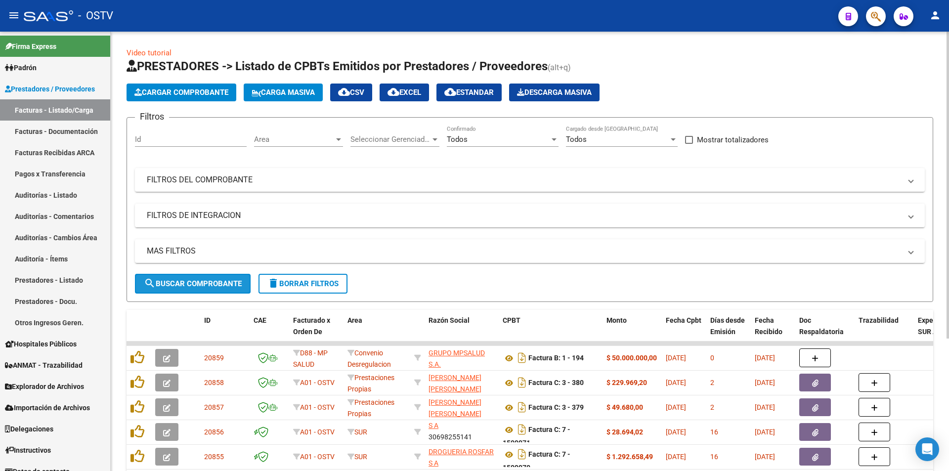
click at [202, 286] on span "search Buscar Comprobante" at bounding box center [193, 283] width 98 height 9
click at [202, 287] on span "search Buscar Comprobante" at bounding box center [193, 283] width 98 height 9
click at [195, 278] on button "search Buscar Comprobante" at bounding box center [193, 284] width 116 height 20
click at [204, 280] on span "search Buscar Comprobante" at bounding box center [193, 283] width 98 height 9
click at [196, 282] on span "search Buscar Comprobante" at bounding box center [193, 283] width 98 height 9
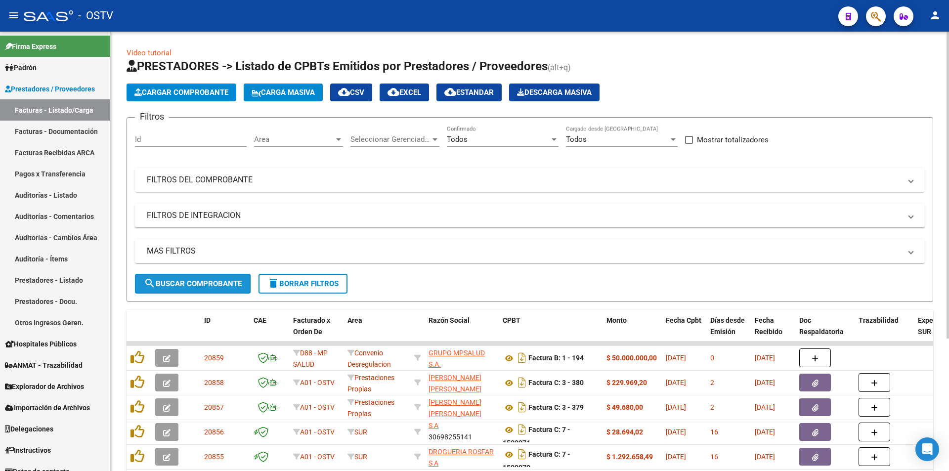
click at [202, 278] on button "search Buscar Comprobante" at bounding box center [193, 284] width 116 height 20
click at [194, 282] on span "search Buscar Comprobante" at bounding box center [193, 283] width 98 height 9
click at [188, 282] on span "search Buscar Comprobante" at bounding box center [193, 283] width 98 height 9
click at [198, 279] on span "search Buscar Comprobante" at bounding box center [193, 283] width 98 height 9
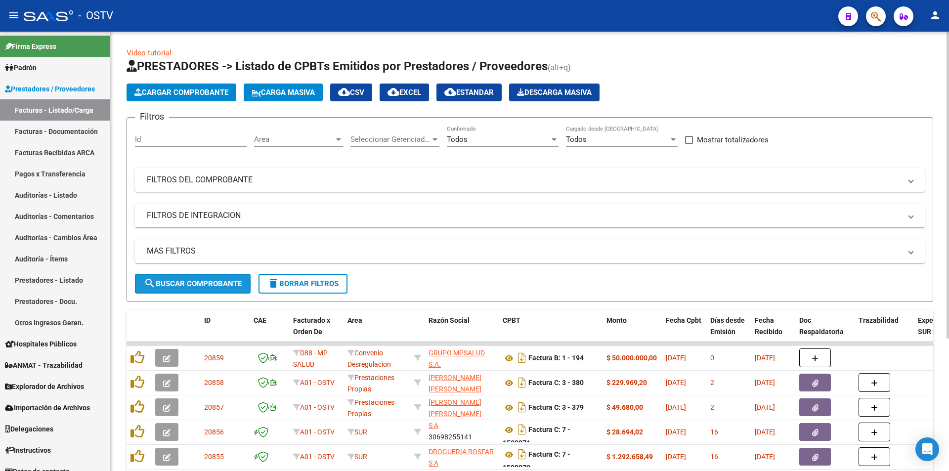
click at [198, 279] on span "search Buscar Comprobante" at bounding box center [193, 283] width 98 height 9
click at [200, 284] on span "search Buscar Comprobante" at bounding box center [193, 283] width 98 height 9
click at [201, 279] on span "search Buscar Comprobante" at bounding box center [193, 283] width 98 height 9
click at [198, 290] on button "search Buscar Comprobante" at bounding box center [193, 284] width 116 height 20
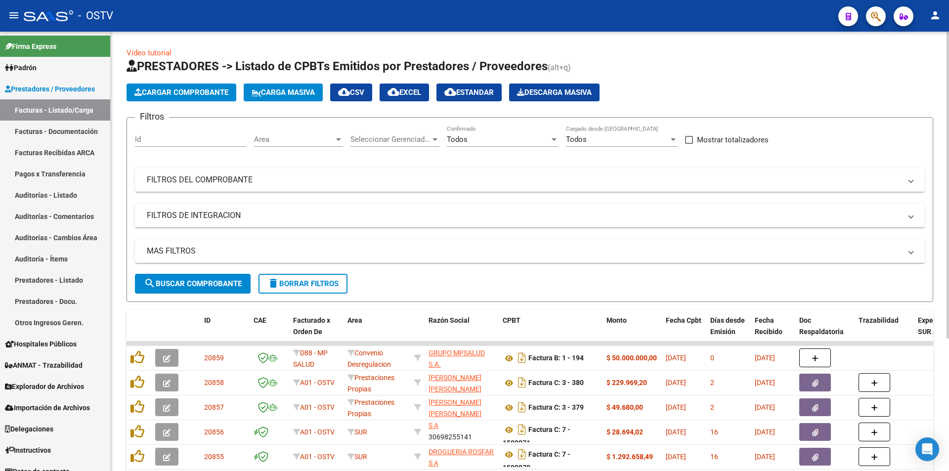
click at [206, 293] on button "search Buscar Comprobante" at bounding box center [193, 284] width 116 height 20
click at [209, 285] on span "search Buscar Comprobante" at bounding box center [193, 283] width 98 height 9
click at [196, 277] on button "search Buscar Comprobante" at bounding box center [193, 284] width 116 height 20
click at [200, 281] on span "search Buscar Comprobante" at bounding box center [193, 283] width 98 height 9
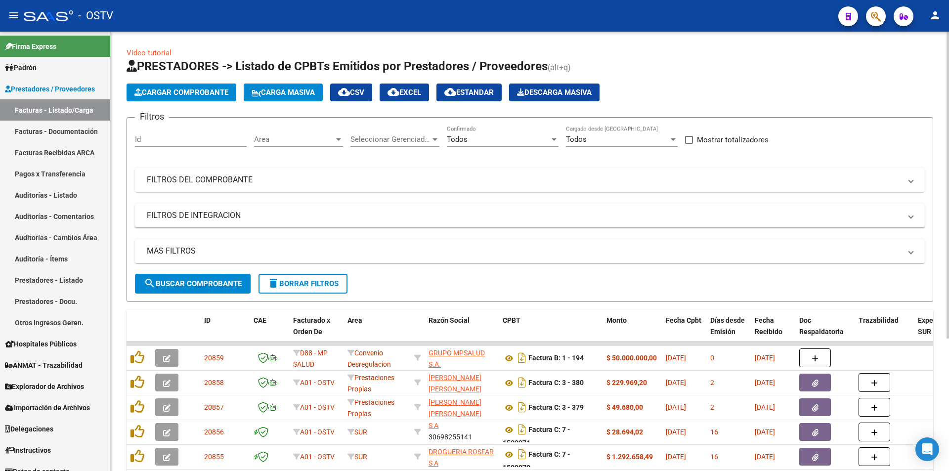
click at [190, 281] on span "search Buscar Comprobante" at bounding box center [193, 283] width 98 height 9
click at [196, 283] on span "search Buscar Comprobante" at bounding box center [193, 283] width 98 height 9
click at [196, 286] on span "search Buscar Comprobante" at bounding box center [193, 283] width 98 height 9
click at [197, 286] on span "search Buscar Comprobante" at bounding box center [193, 283] width 98 height 9
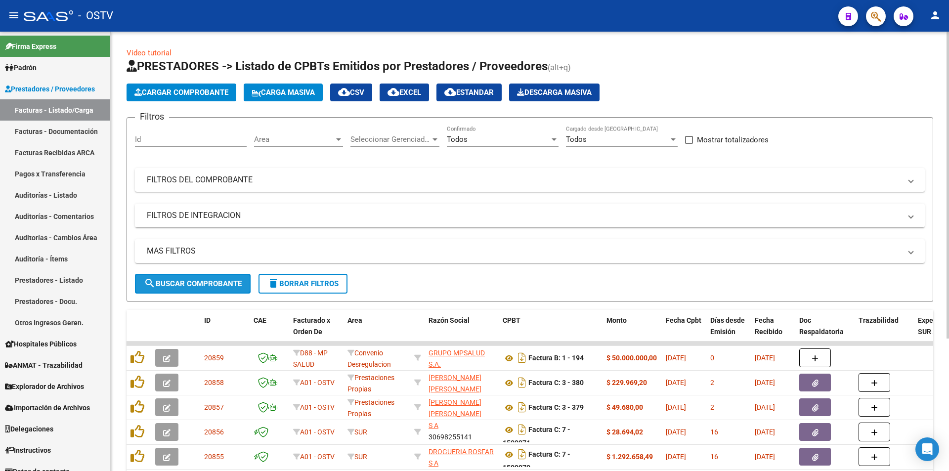
click at [200, 284] on span "search Buscar Comprobante" at bounding box center [193, 283] width 98 height 9
click at [198, 282] on span "search Buscar Comprobante" at bounding box center [193, 283] width 98 height 9
click at [196, 279] on span "search Buscar Comprobante" at bounding box center [193, 283] width 98 height 9
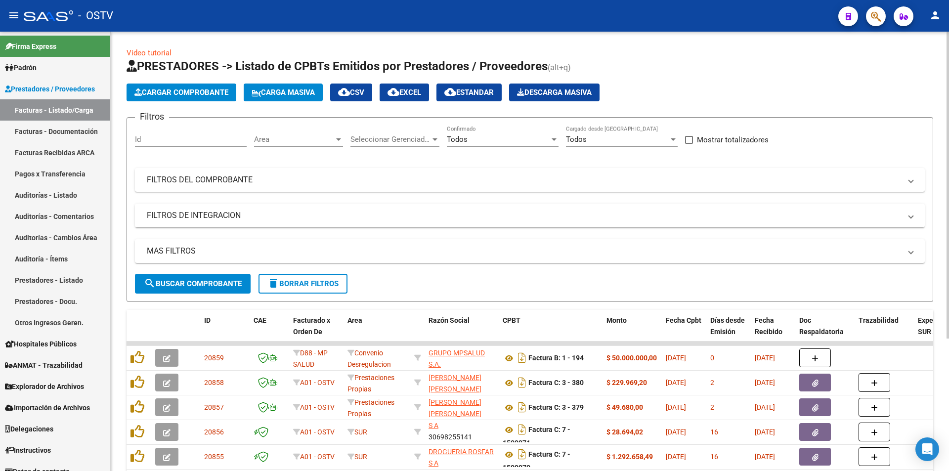
click at [191, 281] on span "search Buscar Comprobante" at bounding box center [193, 283] width 98 height 9
click at [197, 281] on span "search Buscar Comprobante" at bounding box center [193, 283] width 98 height 9
click at [207, 280] on span "search Buscar Comprobante" at bounding box center [193, 283] width 98 height 9
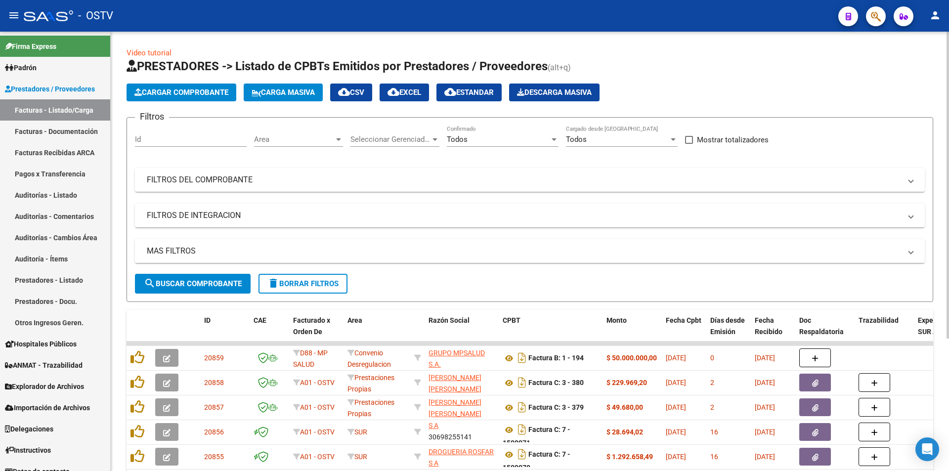
click at [202, 281] on span "search Buscar Comprobante" at bounding box center [193, 283] width 98 height 9
click at [195, 283] on span "search Buscar Comprobante" at bounding box center [193, 283] width 98 height 9
click at [207, 283] on span "search Buscar Comprobante" at bounding box center [193, 283] width 98 height 9
click at [198, 277] on button "search Buscar Comprobante" at bounding box center [193, 284] width 116 height 20
click at [193, 281] on span "search Buscar Comprobante" at bounding box center [193, 283] width 98 height 9
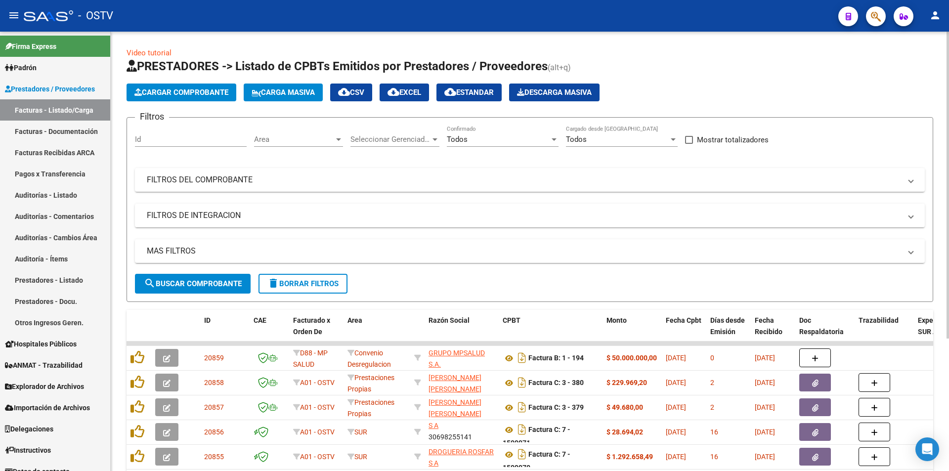
click at [193, 281] on span "search Buscar Comprobante" at bounding box center [193, 283] width 98 height 9
click at [189, 277] on button "search Buscar Comprobante" at bounding box center [193, 284] width 116 height 20
click at [196, 276] on button "search Buscar Comprobante" at bounding box center [193, 284] width 116 height 20
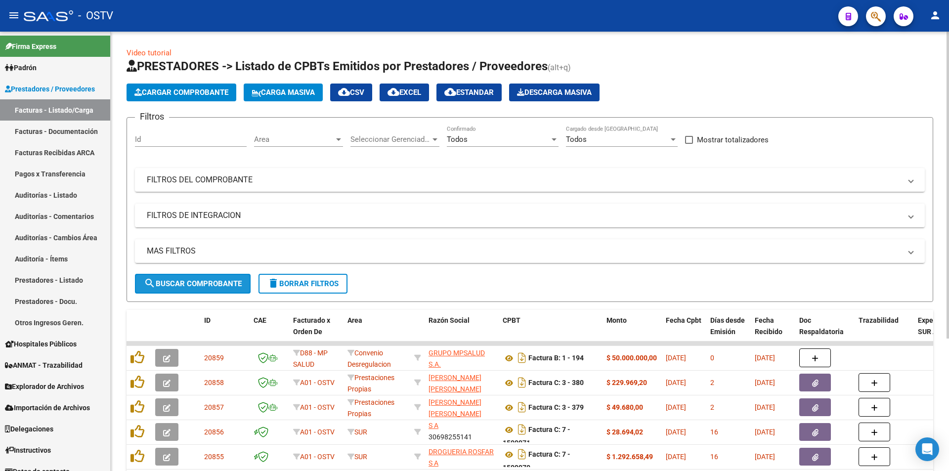
click at [201, 281] on span "search Buscar Comprobante" at bounding box center [193, 283] width 98 height 9
click at [211, 279] on span "search Buscar Comprobante" at bounding box center [193, 283] width 98 height 9
click at [199, 279] on span "search Buscar Comprobante" at bounding box center [193, 283] width 98 height 9
click at [194, 280] on span "search Buscar Comprobante" at bounding box center [193, 283] width 98 height 9
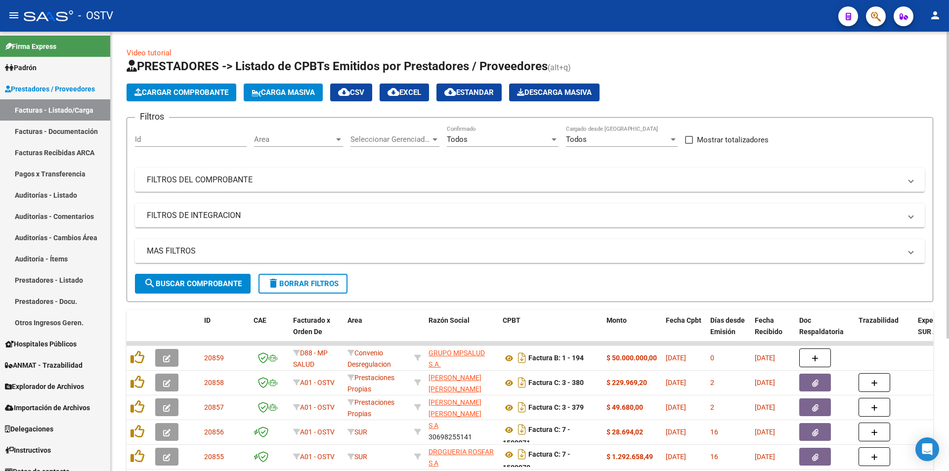
click at [200, 281] on span "search Buscar Comprobante" at bounding box center [193, 283] width 98 height 9
click at [197, 284] on span "search Buscar Comprobante" at bounding box center [193, 283] width 98 height 9
click at [196, 283] on span "search Buscar Comprobante" at bounding box center [193, 283] width 98 height 9
click at [198, 280] on span "search Buscar Comprobante" at bounding box center [193, 283] width 98 height 9
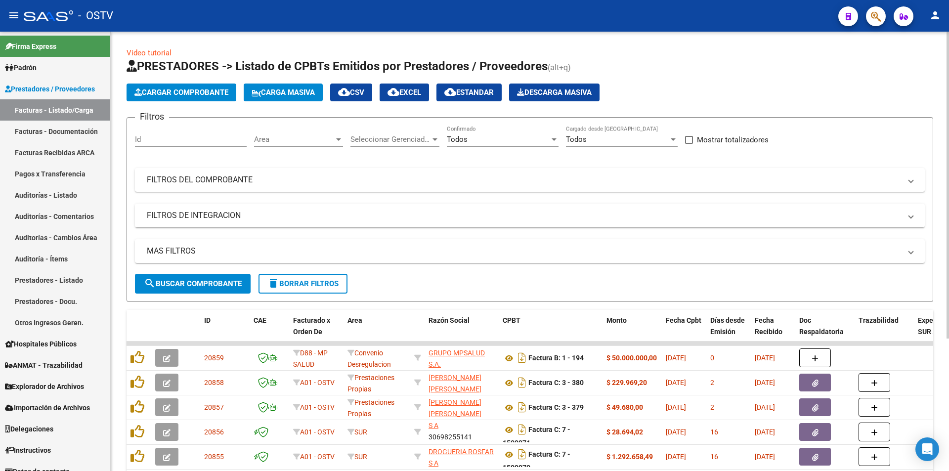
click at [198, 280] on span "search Buscar Comprobante" at bounding box center [193, 283] width 98 height 9
click at [199, 277] on button "search Buscar Comprobante" at bounding box center [193, 284] width 116 height 20
click at [201, 278] on button "search Buscar Comprobante" at bounding box center [193, 284] width 116 height 20
click at [199, 281] on span "search Buscar Comprobante" at bounding box center [193, 283] width 98 height 9
click at [209, 285] on span "search Buscar Comprobante" at bounding box center [193, 283] width 98 height 9
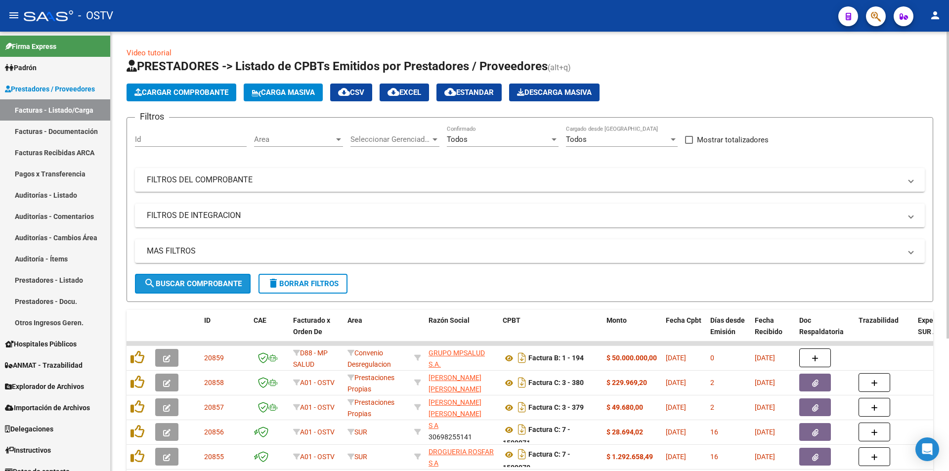
click at [195, 285] on span "search Buscar Comprobante" at bounding box center [193, 283] width 98 height 9
click at [198, 281] on span "search Buscar Comprobante" at bounding box center [193, 283] width 98 height 9
click at [197, 281] on span "search Buscar Comprobante" at bounding box center [193, 283] width 98 height 9
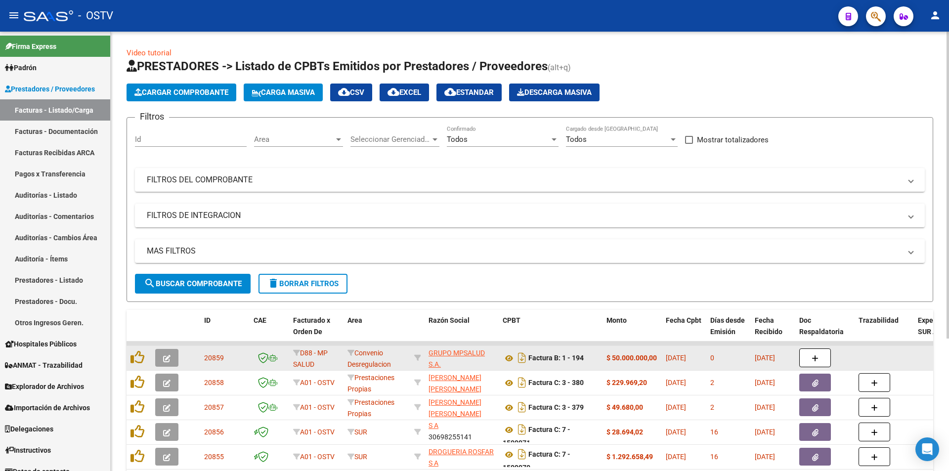
click at [165, 361] on icon "button" at bounding box center [166, 358] width 7 height 7
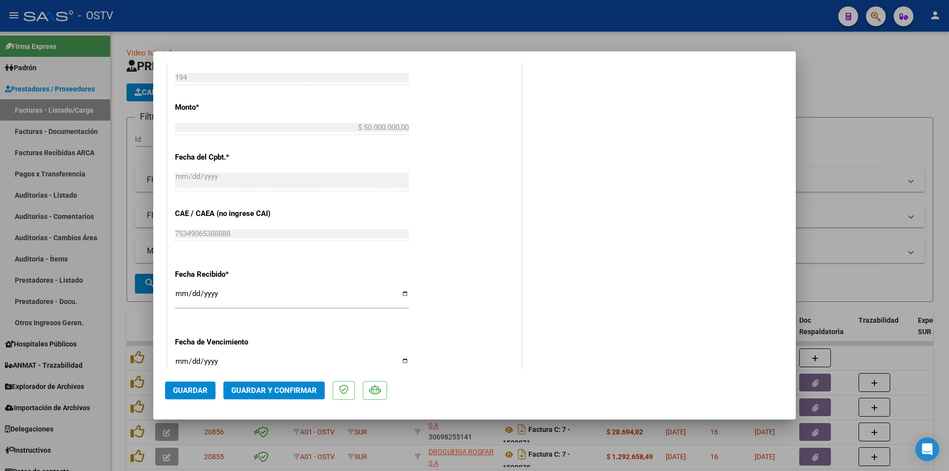
scroll to position [554, 0]
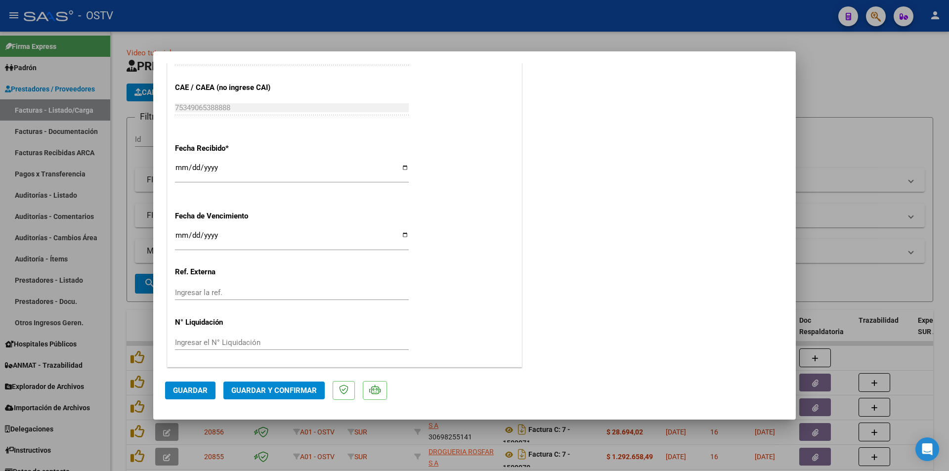
click at [119, 259] on div at bounding box center [474, 235] width 949 height 471
type input "$ 0,00"
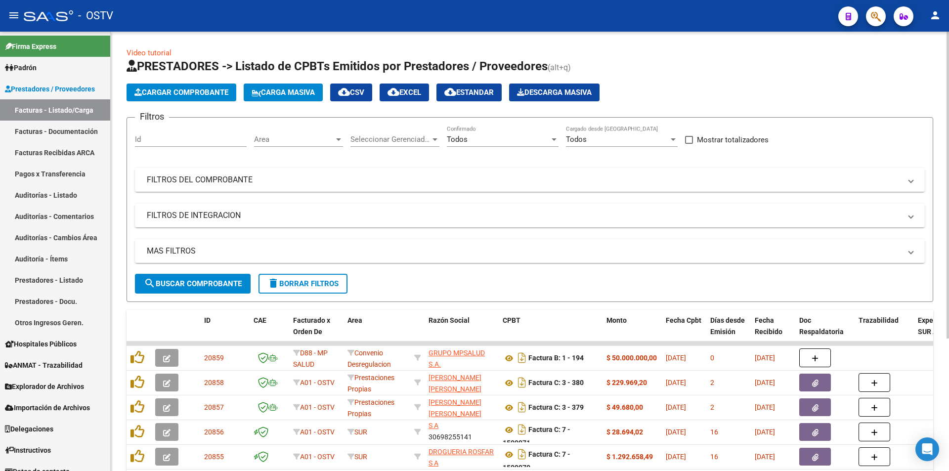
click at [188, 284] on span "search Buscar Comprobante" at bounding box center [193, 283] width 98 height 9
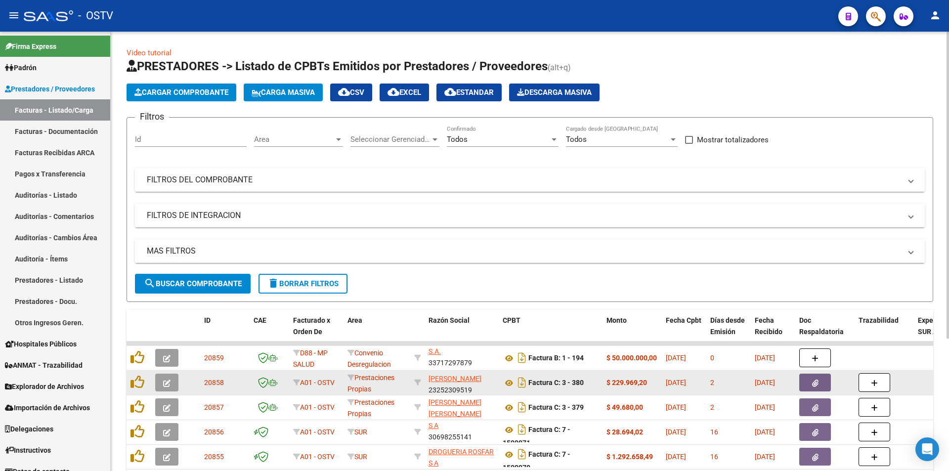
scroll to position [13, 0]
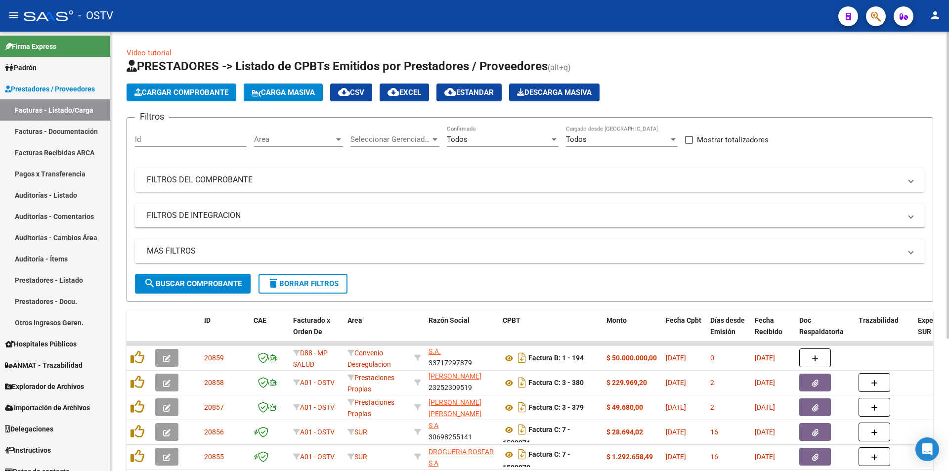
click at [171, 292] on button "search Buscar Comprobante" at bounding box center [193, 284] width 116 height 20
click at [211, 281] on span "search Buscar Comprobante" at bounding box center [193, 283] width 98 height 9
click at [194, 280] on span "search Buscar Comprobante" at bounding box center [193, 283] width 98 height 9
click at [195, 280] on span "search Buscar Comprobante" at bounding box center [193, 283] width 98 height 9
click at [196, 279] on span "search Buscar Comprobante" at bounding box center [193, 283] width 98 height 9
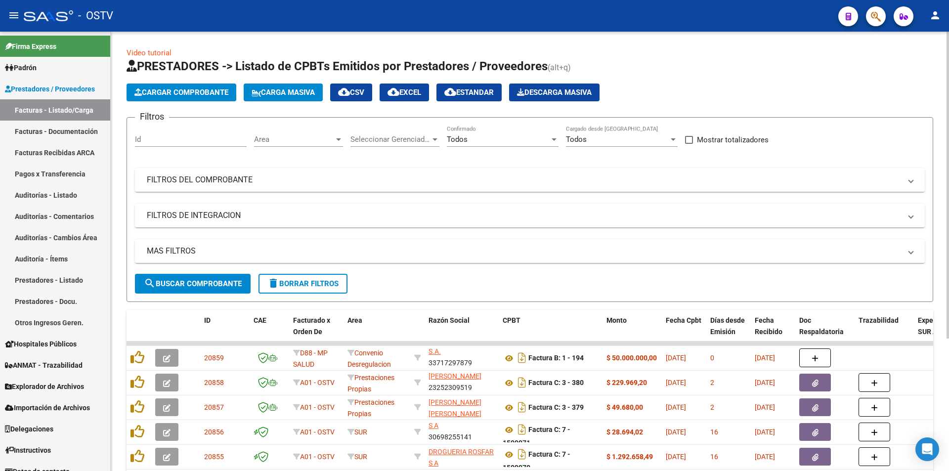
click at [196, 279] on span "search Buscar Comprobante" at bounding box center [193, 283] width 98 height 9
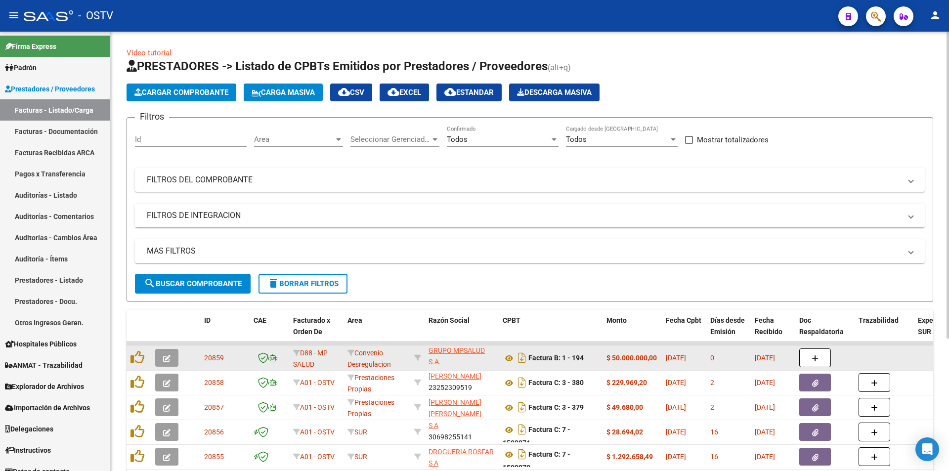
scroll to position [0, 0]
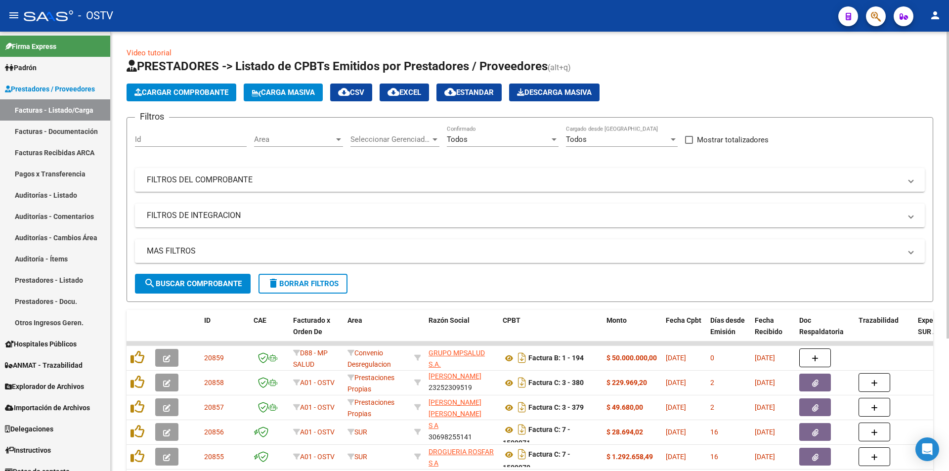
click at [190, 278] on button "search Buscar Comprobante" at bounding box center [193, 284] width 116 height 20
click at [196, 278] on button "search Buscar Comprobante" at bounding box center [193, 284] width 116 height 20
click at [200, 281] on span "search Buscar Comprobante" at bounding box center [193, 283] width 98 height 9
click at [201, 281] on span "search Buscar Comprobante" at bounding box center [193, 283] width 98 height 9
click at [200, 281] on span "search Buscar Comprobante" at bounding box center [193, 283] width 98 height 9
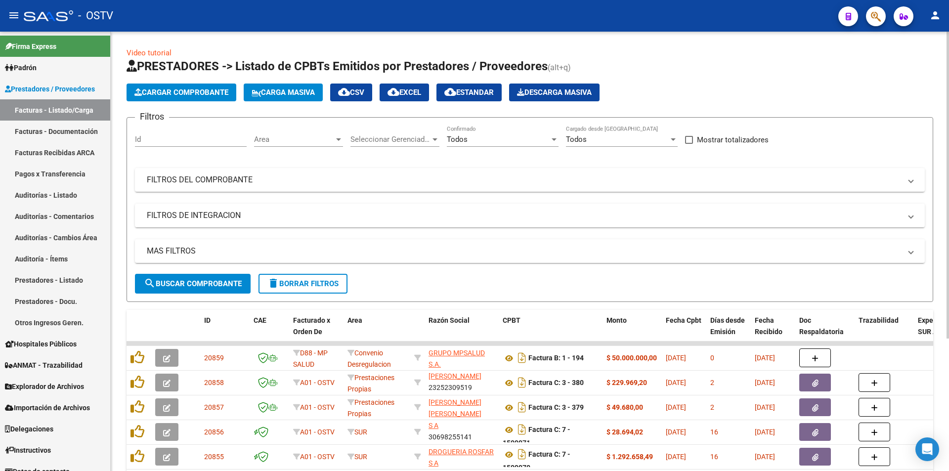
click at [200, 281] on span "search Buscar Comprobante" at bounding box center [193, 283] width 98 height 9
click at [194, 282] on span "search Buscar Comprobante" at bounding box center [193, 283] width 98 height 9
click at [198, 285] on span "search Buscar Comprobante" at bounding box center [193, 283] width 98 height 9
click at [200, 280] on span "search Buscar Comprobante" at bounding box center [193, 283] width 98 height 9
click at [201, 280] on span "search Buscar Comprobante" at bounding box center [193, 283] width 98 height 9
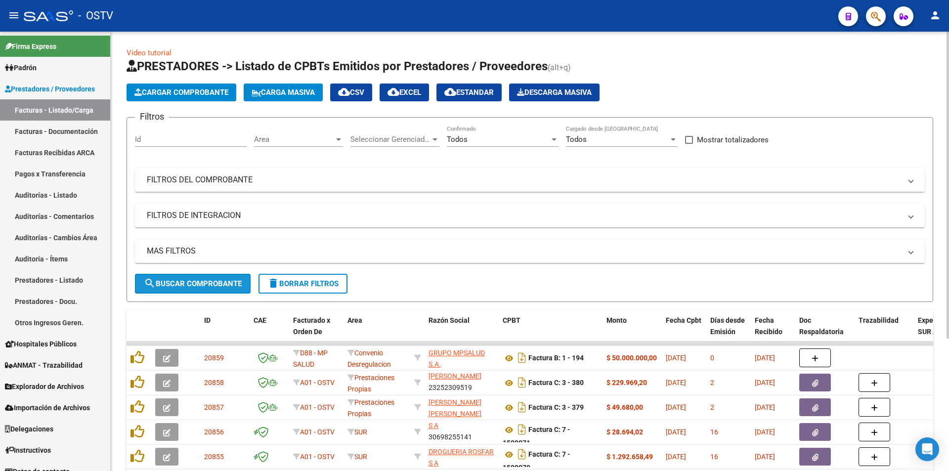
click at [195, 281] on span "search Buscar Comprobante" at bounding box center [193, 283] width 98 height 9
click at [207, 280] on span "search Buscar Comprobante" at bounding box center [193, 283] width 98 height 9
click at [200, 285] on span "search Buscar Comprobante" at bounding box center [193, 283] width 98 height 9
click at [200, 280] on span "search Buscar Comprobante" at bounding box center [193, 283] width 98 height 9
click at [193, 283] on span "search Buscar Comprobante" at bounding box center [193, 283] width 98 height 9
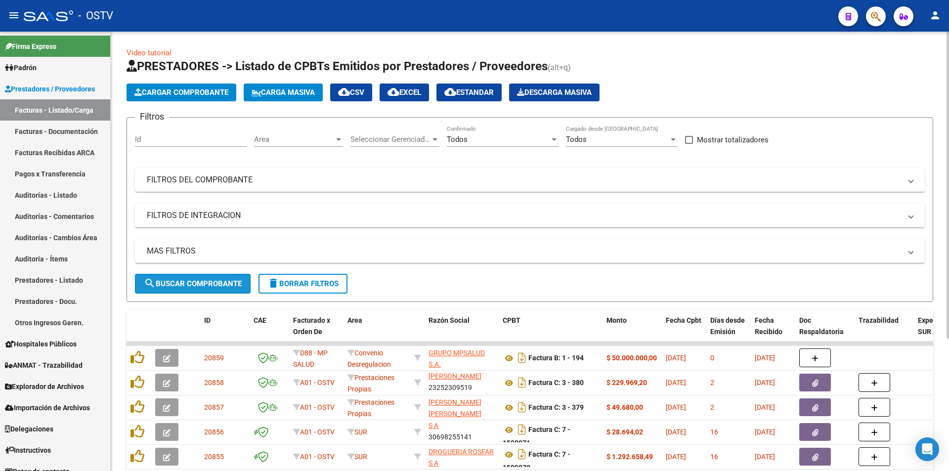
click at [196, 280] on span "search Buscar Comprobante" at bounding box center [193, 283] width 98 height 9
click at [196, 279] on span "search Buscar Comprobante" at bounding box center [193, 283] width 98 height 9
click at [200, 278] on button "search Buscar Comprobante" at bounding box center [193, 284] width 116 height 20
click at [200, 276] on button "search Buscar Comprobante" at bounding box center [193, 284] width 116 height 20
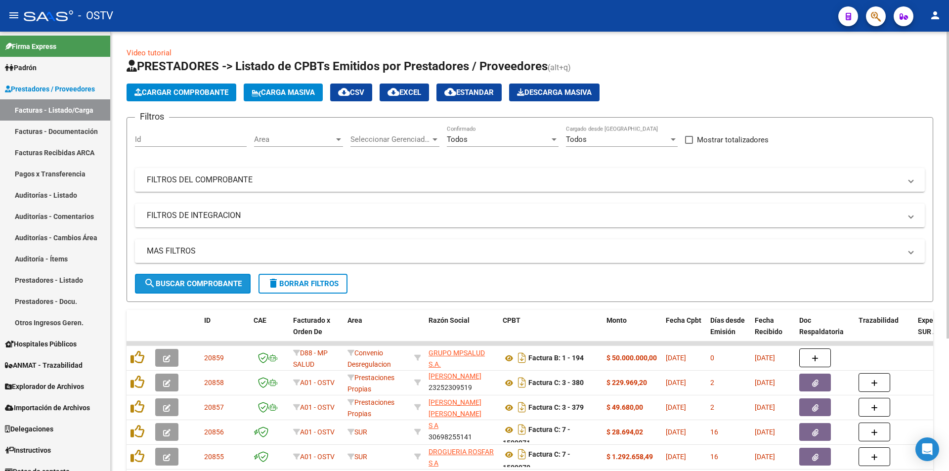
click at [200, 276] on button "search Buscar Comprobante" at bounding box center [193, 284] width 116 height 20
click at [197, 278] on button "search Buscar Comprobante" at bounding box center [193, 284] width 116 height 20
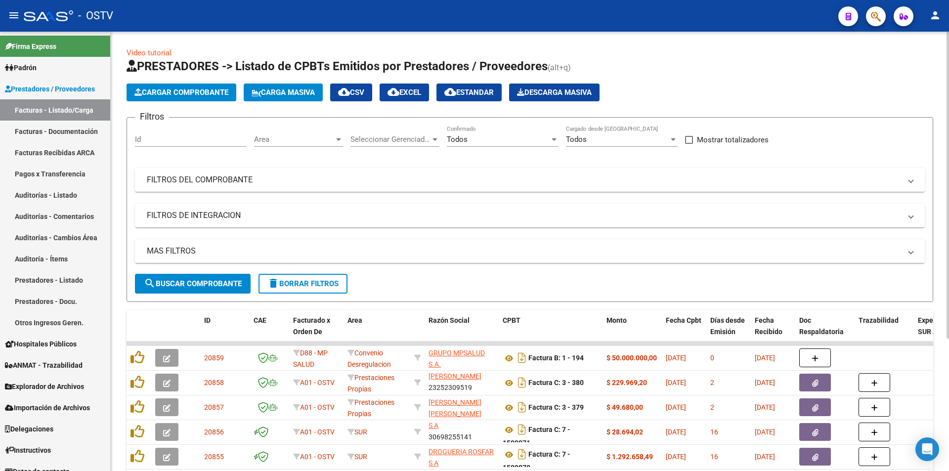
click at [198, 277] on button "search Buscar Comprobante" at bounding box center [193, 284] width 116 height 20
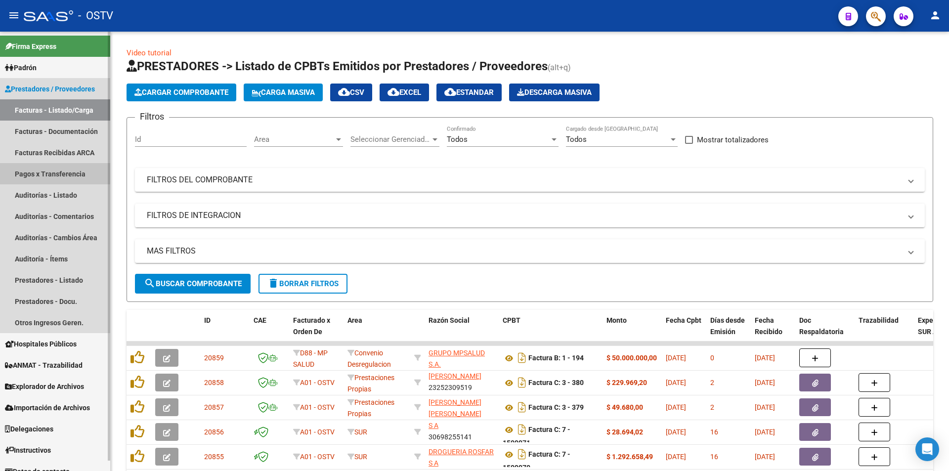
click at [81, 176] on link "Pagos x Transferencia" at bounding box center [55, 173] width 110 height 21
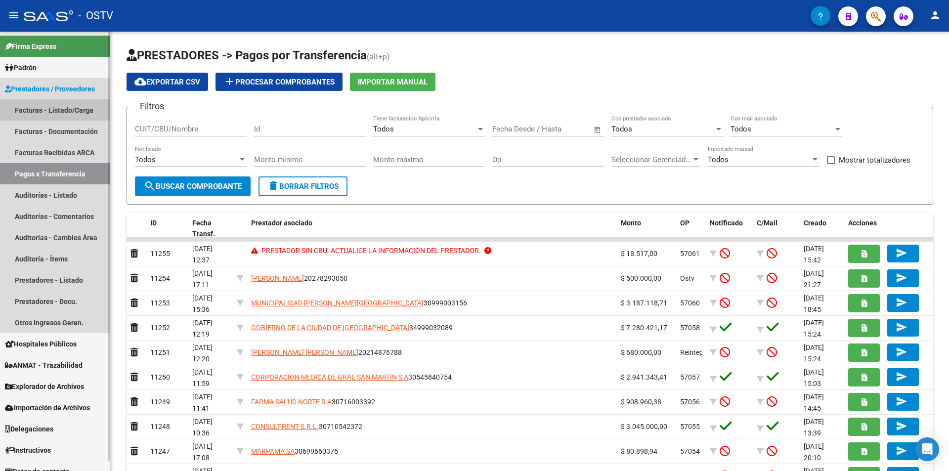
click at [76, 112] on link "Facturas - Listado/Carga" at bounding box center [55, 109] width 110 height 21
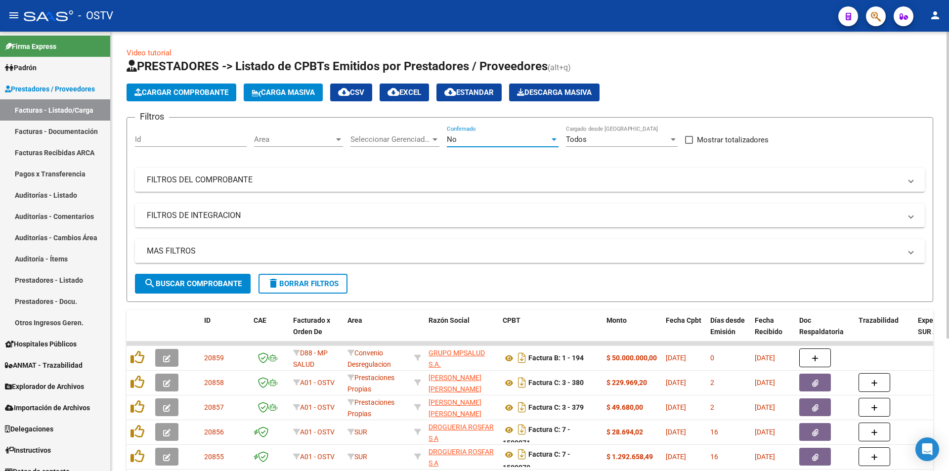
click at [484, 137] on div "No" at bounding box center [498, 139] width 103 height 9
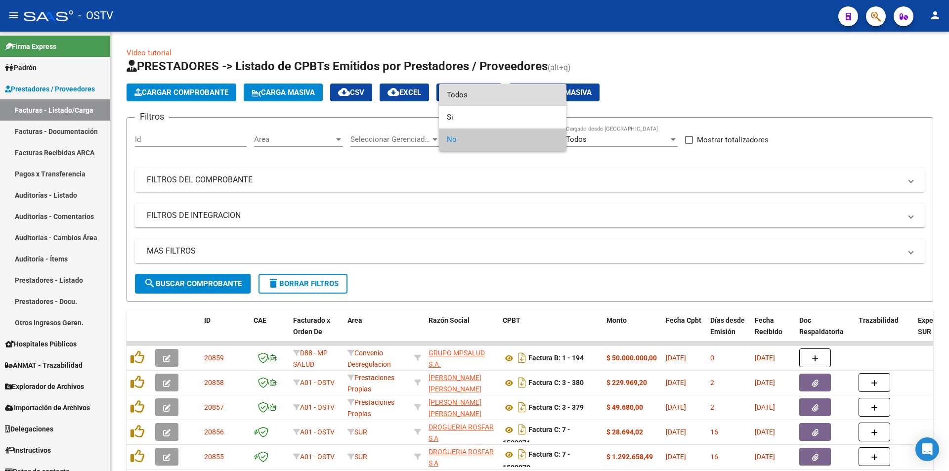
click at [467, 95] on span "Todos" at bounding box center [503, 95] width 112 height 22
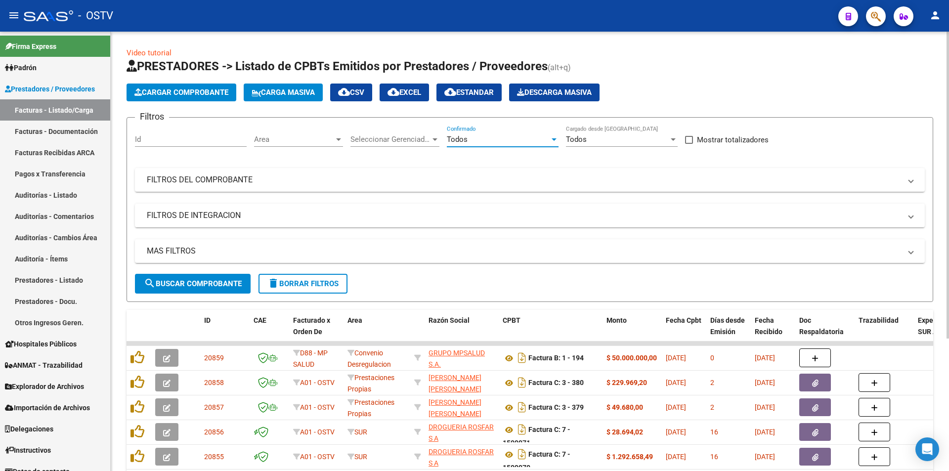
click at [189, 284] on span "search Buscar Comprobante" at bounding box center [193, 283] width 98 height 9
click at [196, 281] on span "search Buscar Comprobante" at bounding box center [193, 283] width 98 height 9
click at [223, 279] on span "search Buscar Comprobante" at bounding box center [193, 283] width 98 height 9
click at [202, 291] on button "search Buscar Comprobante" at bounding box center [193, 284] width 116 height 20
click at [194, 279] on span "search Buscar Comprobante" at bounding box center [193, 283] width 98 height 9
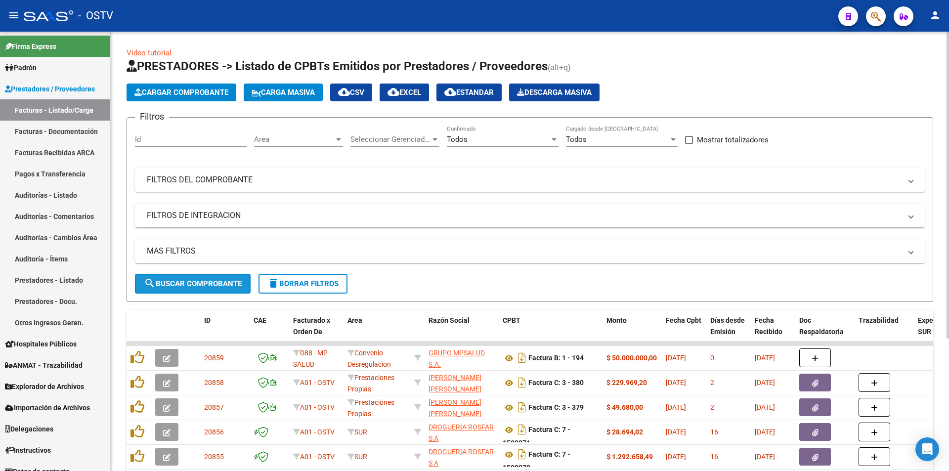
click at [200, 278] on button "search Buscar Comprobante" at bounding box center [193, 284] width 116 height 20
click at [199, 279] on span "search Buscar Comprobante" at bounding box center [193, 283] width 98 height 9
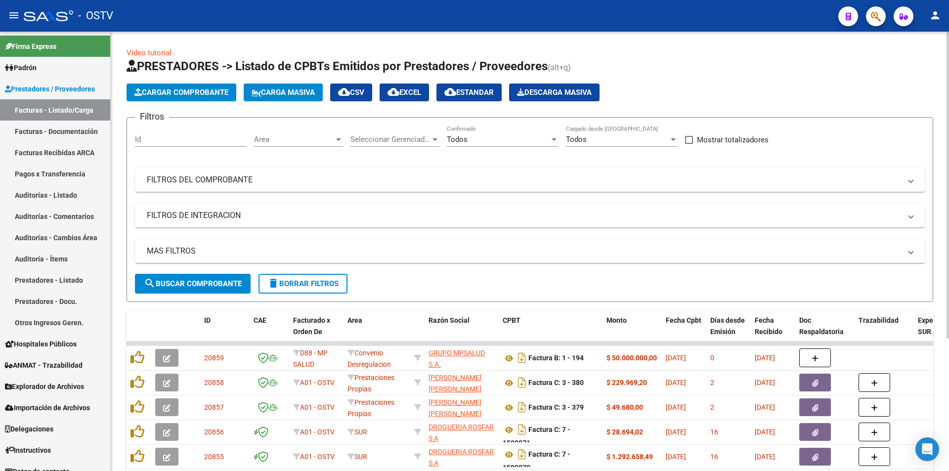
click at [199, 278] on button "search Buscar Comprobante" at bounding box center [193, 284] width 116 height 20
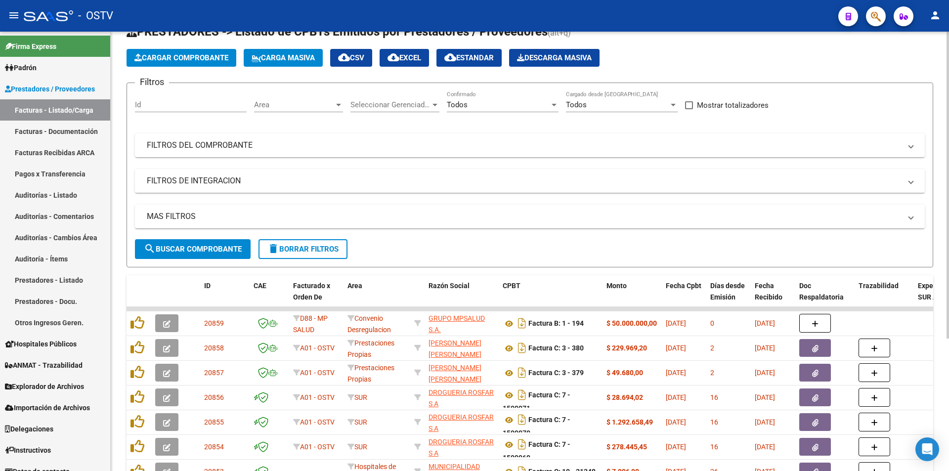
scroll to position [49, 0]
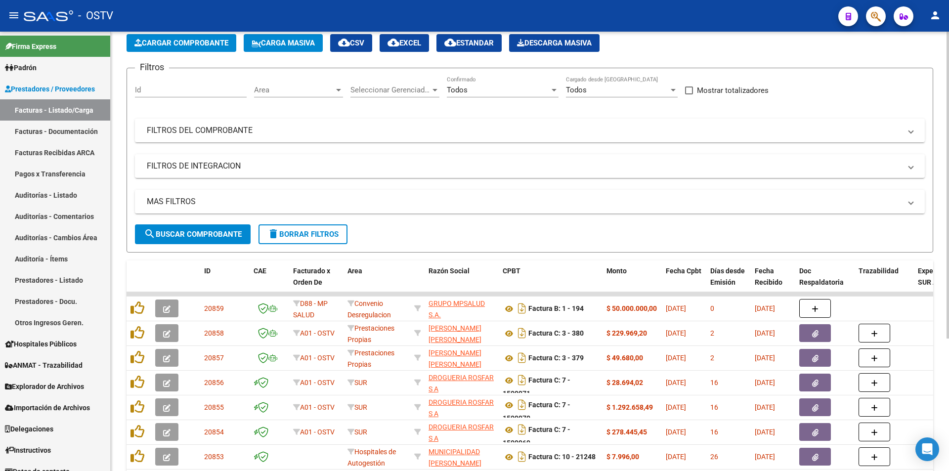
click at [193, 232] on span "search Buscar Comprobante" at bounding box center [193, 234] width 98 height 9
click at [200, 231] on span "search Buscar Comprobante" at bounding box center [193, 234] width 98 height 9
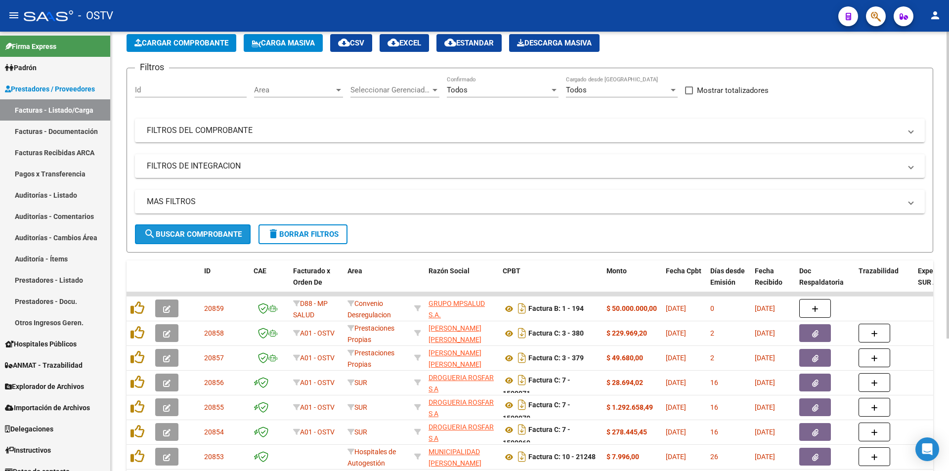
click at [200, 231] on span "search Buscar Comprobante" at bounding box center [193, 234] width 98 height 9
click at [213, 238] on span "search Buscar Comprobante" at bounding box center [193, 234] width 98 height 9
click at [200, 229] on button "search Buscar Comprobante" at bounding box center [193, 234] width 116 height 20
click at [197, 234] on span "search Buscar Comprobante" at bounding box center [193, 234] width 98 height 9
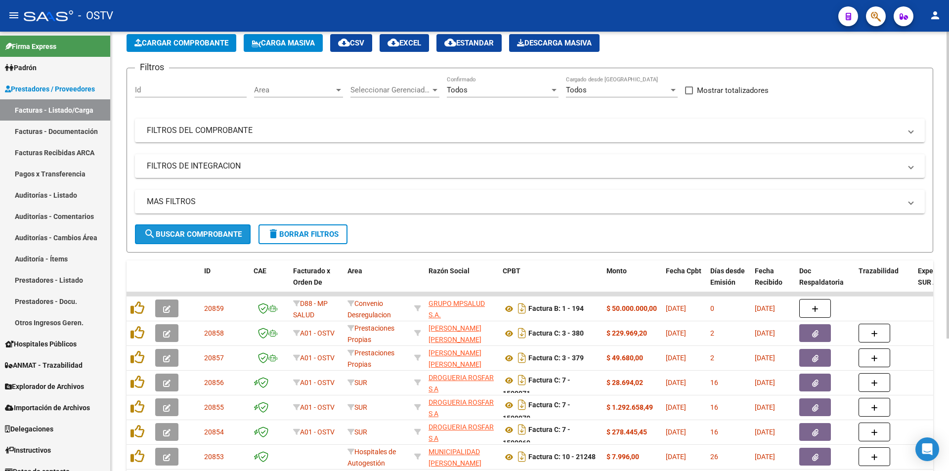
click at [194, 235] on span "search Buscar Comprobante" at bounding box center [193, 234] width 98 height 9
click at [194, 232] on span "search Buscar Comprobante" at bounding box center [193, 234] width 98 height 9
click at [197, 231] on span "search Buscar Comprobante" at bounding box center [193, 234] width 98 height 9
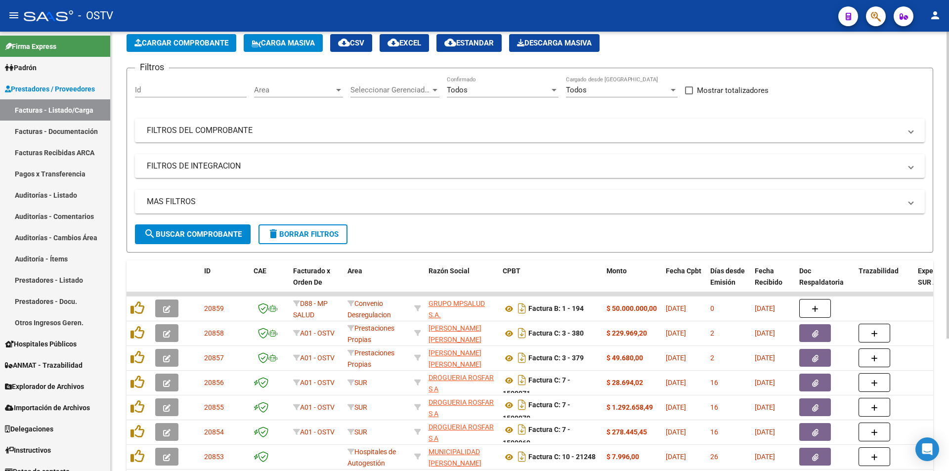
click at [197, 231] on span "search Buscar Comprobante" at bounding box center [193, 234] width 98 height 9
click at [198, 229] on button "search Buscar Comprobante" at bounding box center [193, 234] width 116 height 20
click at [189, 236] on span "search Buscar Comprobante" at bounding box center [193, 234] width 98 height 9
click at [203, 233] on span "search Buscar Comprobante" at bounding box center [193, 234] width 98 height 9
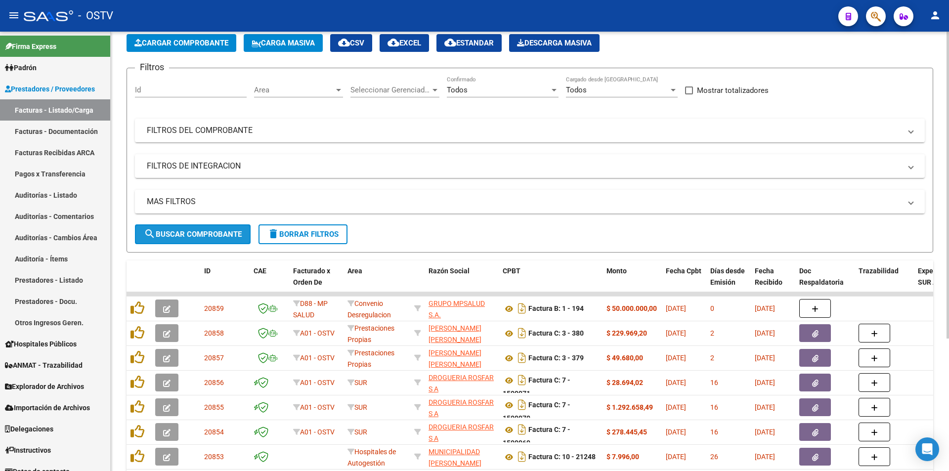
click at [200, 227] on button "search Buscar Comprobante" at bounding box center [193, 234] width 116 height 20
click at [196, 231] on span "search Buscar Comprobante" at bounding box center [193, 234] width 98 height 9
click at [200, 231] on span "search Buscar Comprobante" at bounding box center [193, 234] width 98 height 9
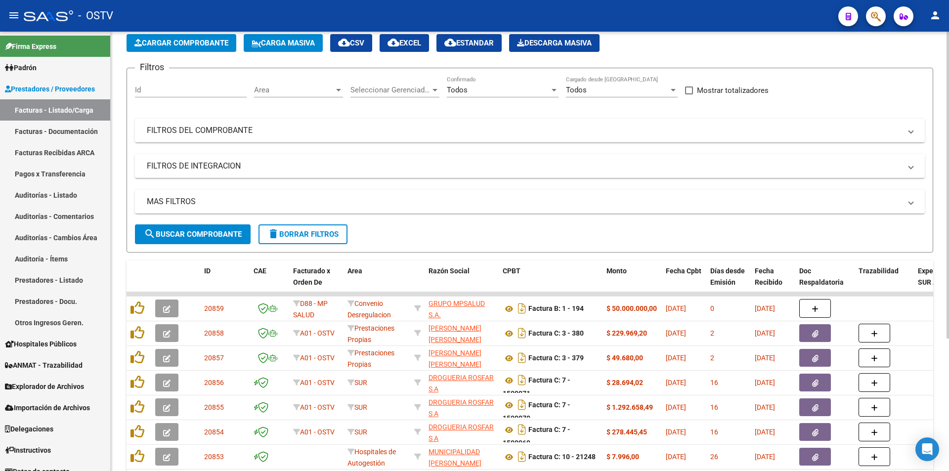
click at [189, 230] on span "search Buscar Comprobante" at bounding box center [193, 234] width 98 height 9
click at [200, 231] on span "search Buscar Comprobante" at bounding box center [193, 234] width 98 height 9
click at [199, 229] on button "search Buscar Comprobante" at bounding box center [193, 234] width 116 height 20
click at [215, 233] on span "search Buscar Comprobante" at bounding box center [193, 234] width 98 height 9
click at [198, 230] on span "search Buscar Comprobante" at bounding box center [193, 234] width 98 height 9
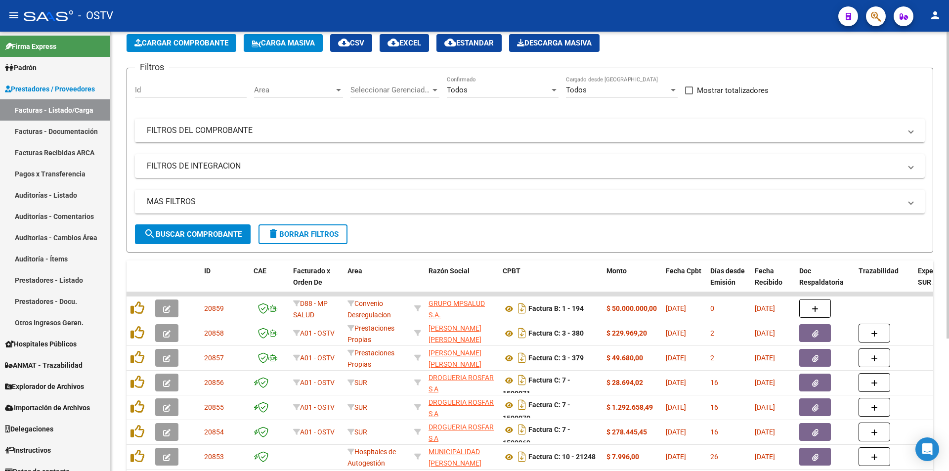
click at [206, 236] on span "search Buscar Comprobante" at bounding box center [193, 234] width 98 height 9
click at [201, 233] on span "search Buscar Comprobante" at bounding box center [193, 234] width 98 height 9
click at [185, 231] on span "search Buscar Comprobante" at bounding box center [193, 234] width 98 height 9
click at [177, 241] on button "search Buscar Comprobante" at bounding box center [193, 234] width 116 height 20
click at [193, 227] on button "search Buscar Comprobante" at bounding box center [193, 234] width 116 height 20
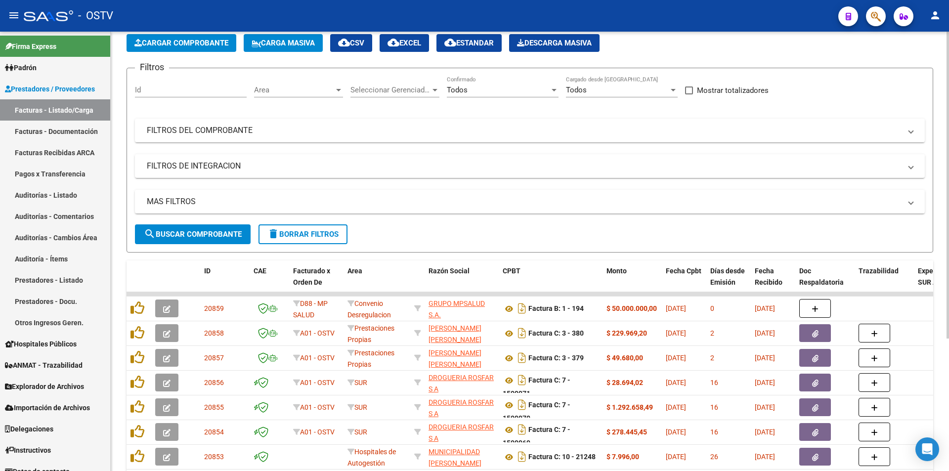
click at [187, 230] on span "search Buscar Comprobante" at bounding box center [193, 234] width 98 height 9
click at [189, 234] on span "search Buscar Comprobante" at bounding box center [193, 234] width 98 height 9
click at [203, 227] on button "search Buscar Comprobante" at bounding box center [193, 234] width 116 height 20
click at [195, 230] on span "search Buscar Comprobante" at bounding box center [193, 234] width 98 height 9
click at [191, 235] on span "search Buscar Comprobante" at bounding box center [193, 234] width 98 height 9
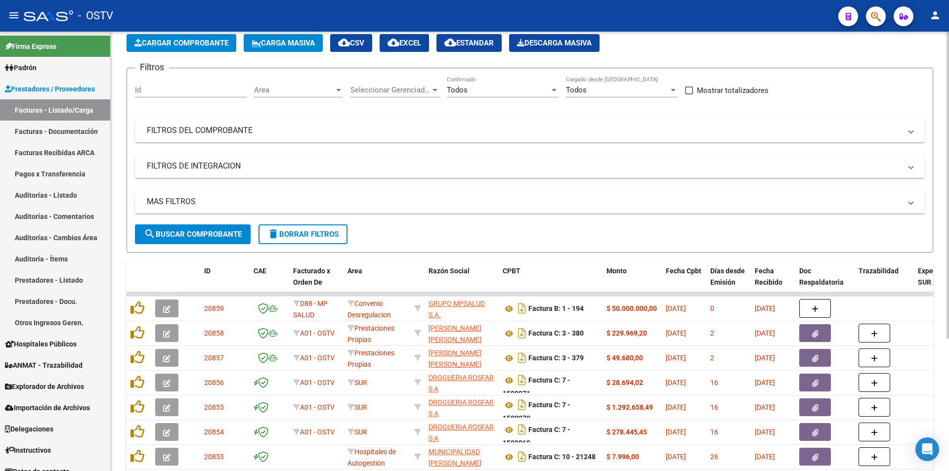
click at [190, 231] on span "search Buscar Comprobante" at bounding box center [193, 234] width 98 height 9
click at [182, 231] on span "search Buscar Comprobante" at bounding box center [193, 234] width 98 height 9
click at [196, 230] on span "search Buscar Comprobante" at bounding box center [193, 234] width 98 height 9
click at [195, 228] on button "search Buscar Comprobante" at bounding box center [193, 234] width 116 height 20
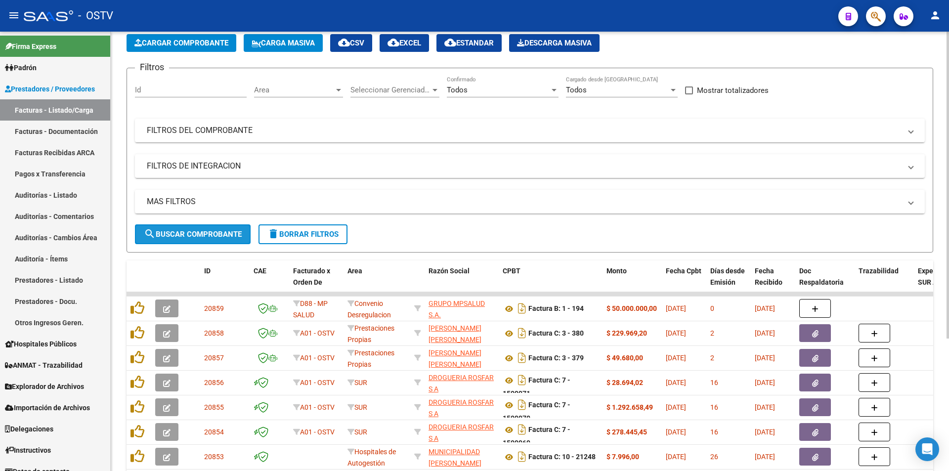
click at [195, 230] on span "search Buscar Comprobante" at bounding box center [193, 234] width 98 height 9
click at [198, 235] on span "search Buscar Comprobante" at bounding box center [193, 234] width 98 height 9
click at [201, 227] on button "search Buscar Comprobante" at bounding box center [193, 234] width 116 height 20
click at [197, 230] on span "search Buscar Comprobante" at bounding box center [193, 234] width 98 height 9
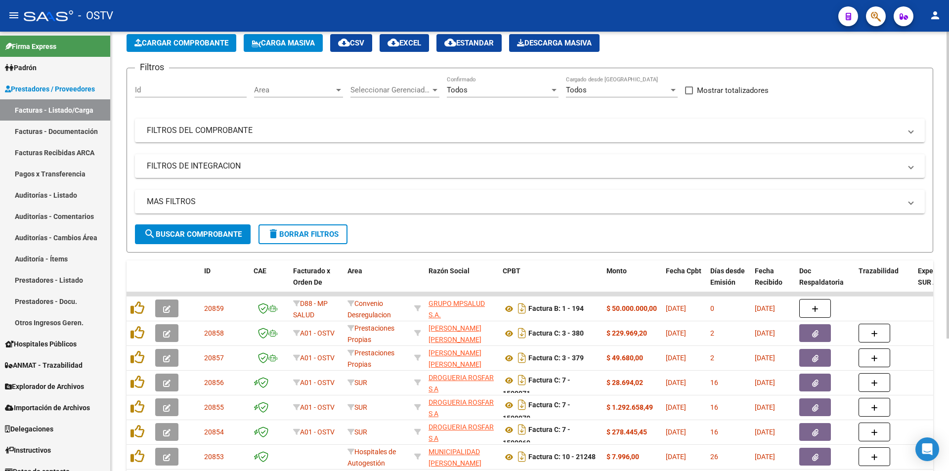
click at [209, 232] on span "search Buscar Comprobante" at bounding box center [193, 234] width 98 height 9
click at [198, 229] on button "search Buscar Comprobante" at bounding box center [193, 234] width 116 height 20
click at [193, 233] on span "search Buscar Comprobante" at bounding box center [193, 234] width 98 height 9
click at [194, 235] on span "search Buscar Comprobante" at bounding box center [193, 234] width 98 height 9
click at [196, 228] on button "search Buscar Comprobante" at bounding box center [193, 234] width 116 height 20
